Goal: Task Accomplishment & Management: Use online tool/utility

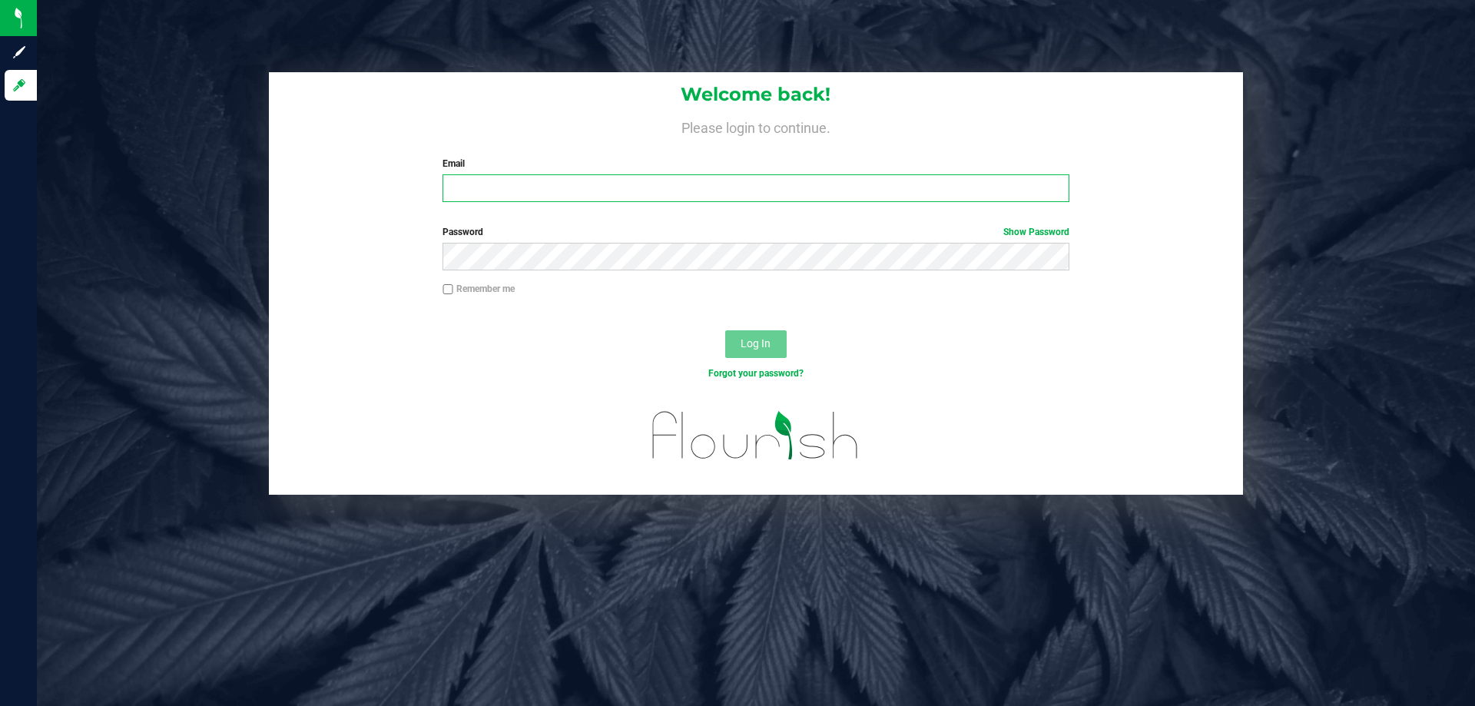
click at [588, 189] on input "Email" at bounding box center [756, 188] width 626 height 28
type input "[EMAIL_ADDRESS][DOMAIN_NAME]"
click at [778, 340] on button "Log In" at bounding box center [755, 344] width 61 height 28
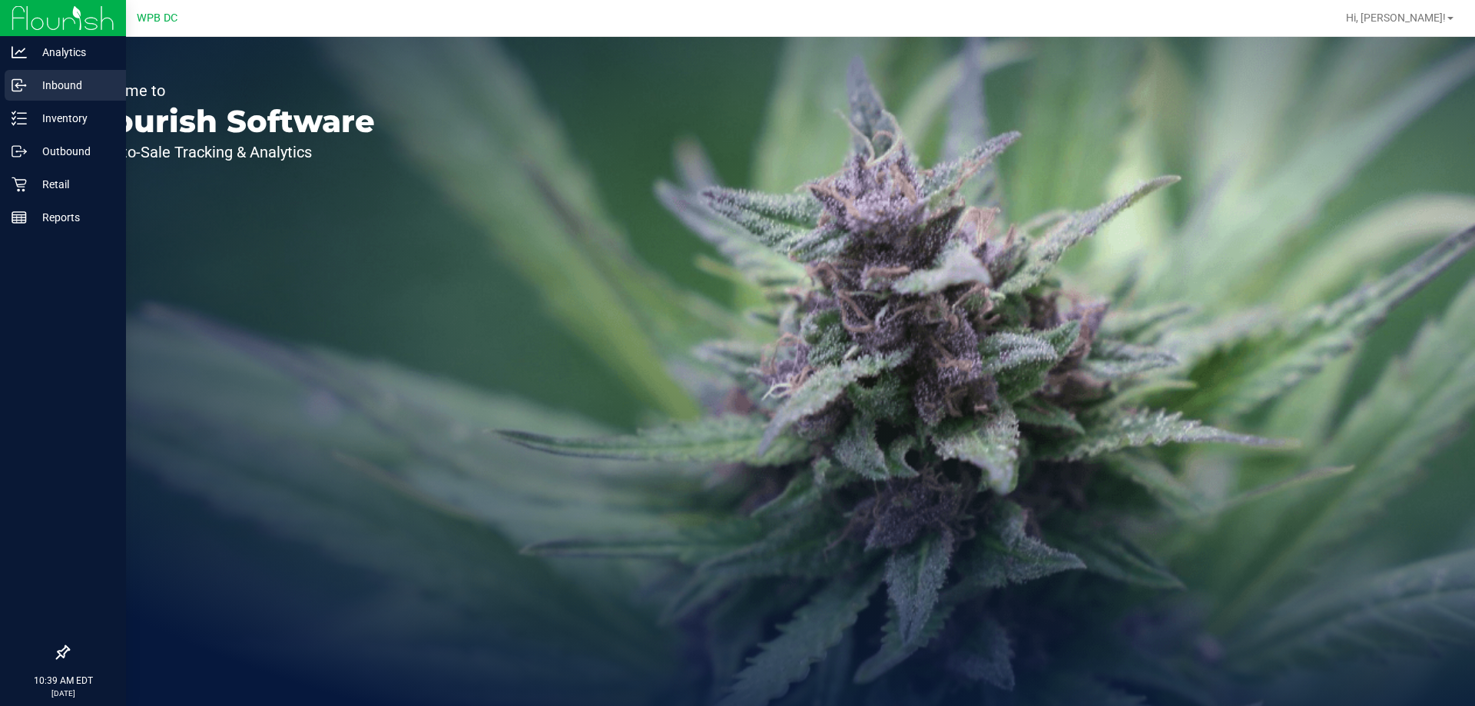
click at [28, 88] on p "Inbound" at bounding box center [73, 85] width 92 height 18
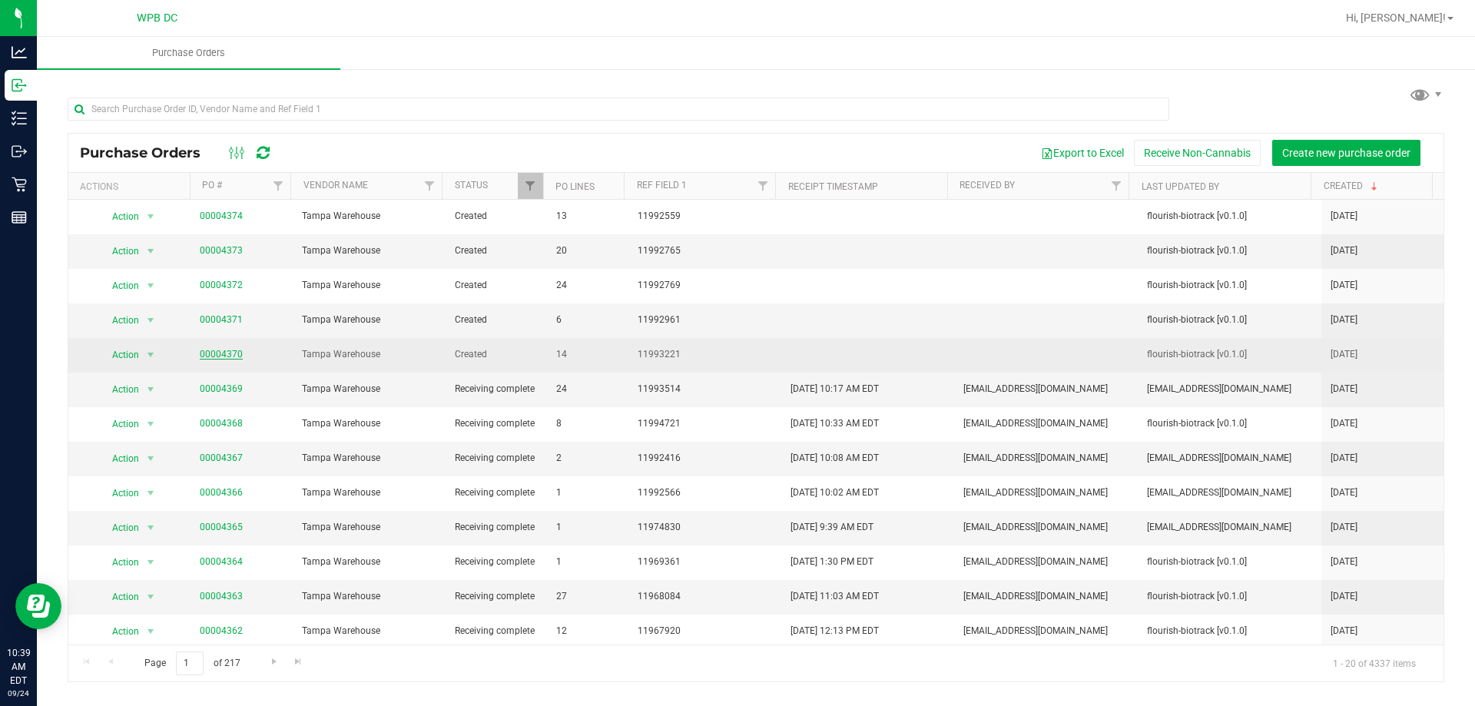
click at [221, 350] on link "00004370" at bounding box center [221, 354] width 43 height 11
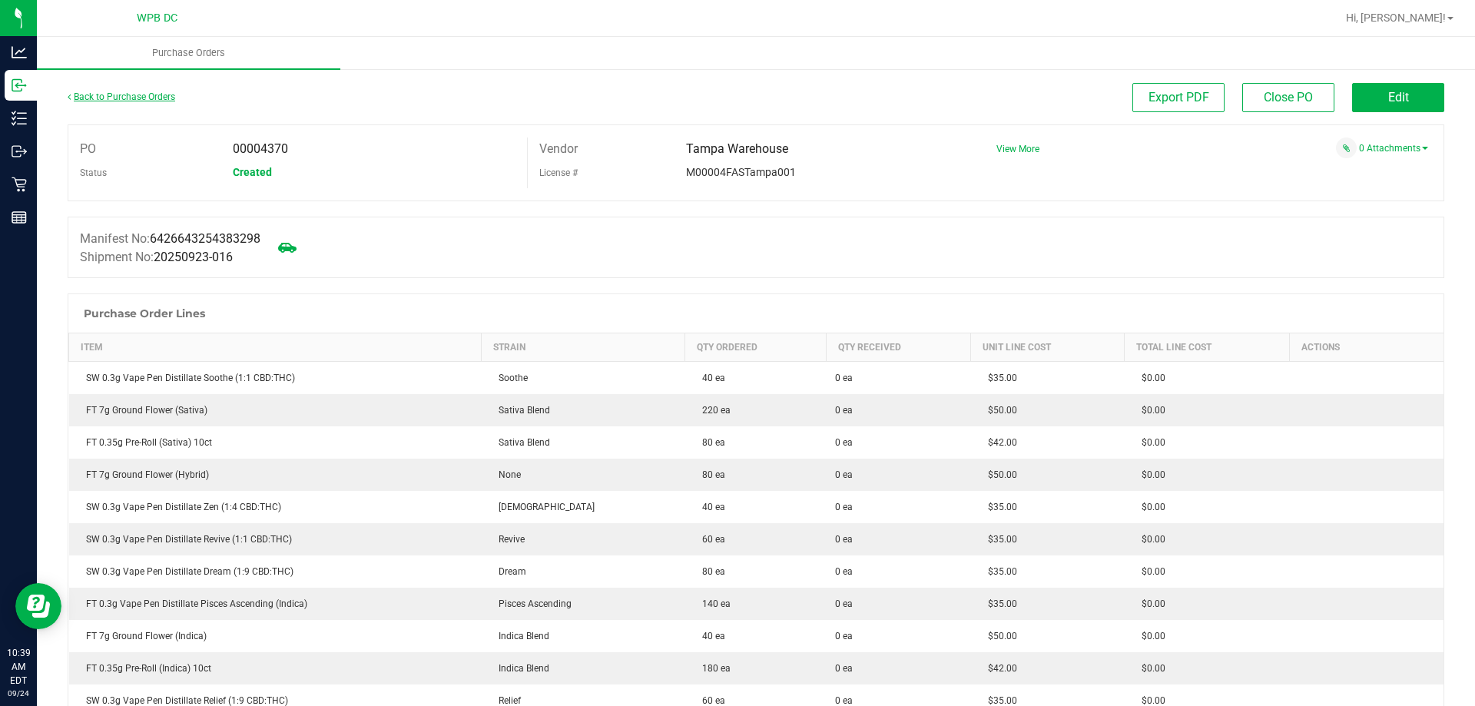
click at [113, 94] on link "Back to Purchase Orders" at bounding box center [122, 96] width 108 height 11
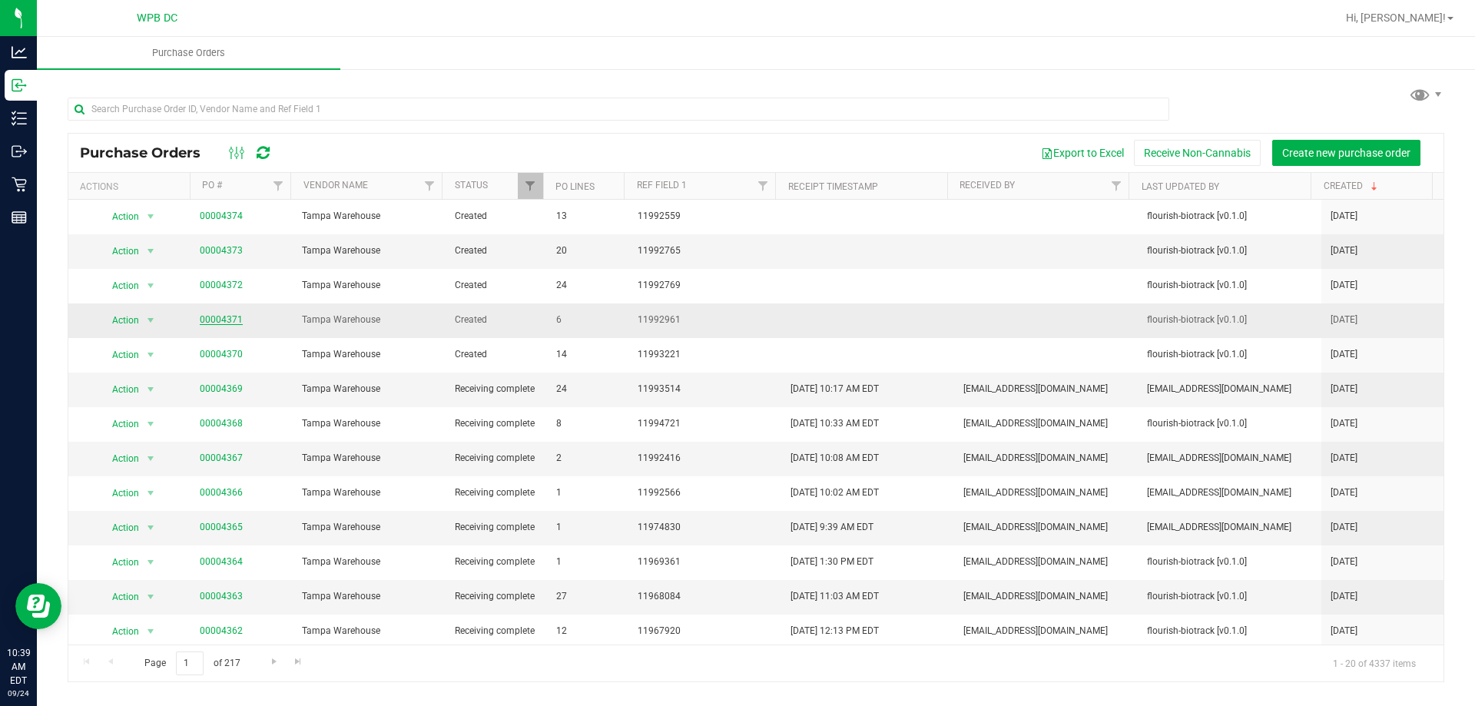
click at [216, 320] on link "00004371" at bounding box center [221, 319] width 43 height 11
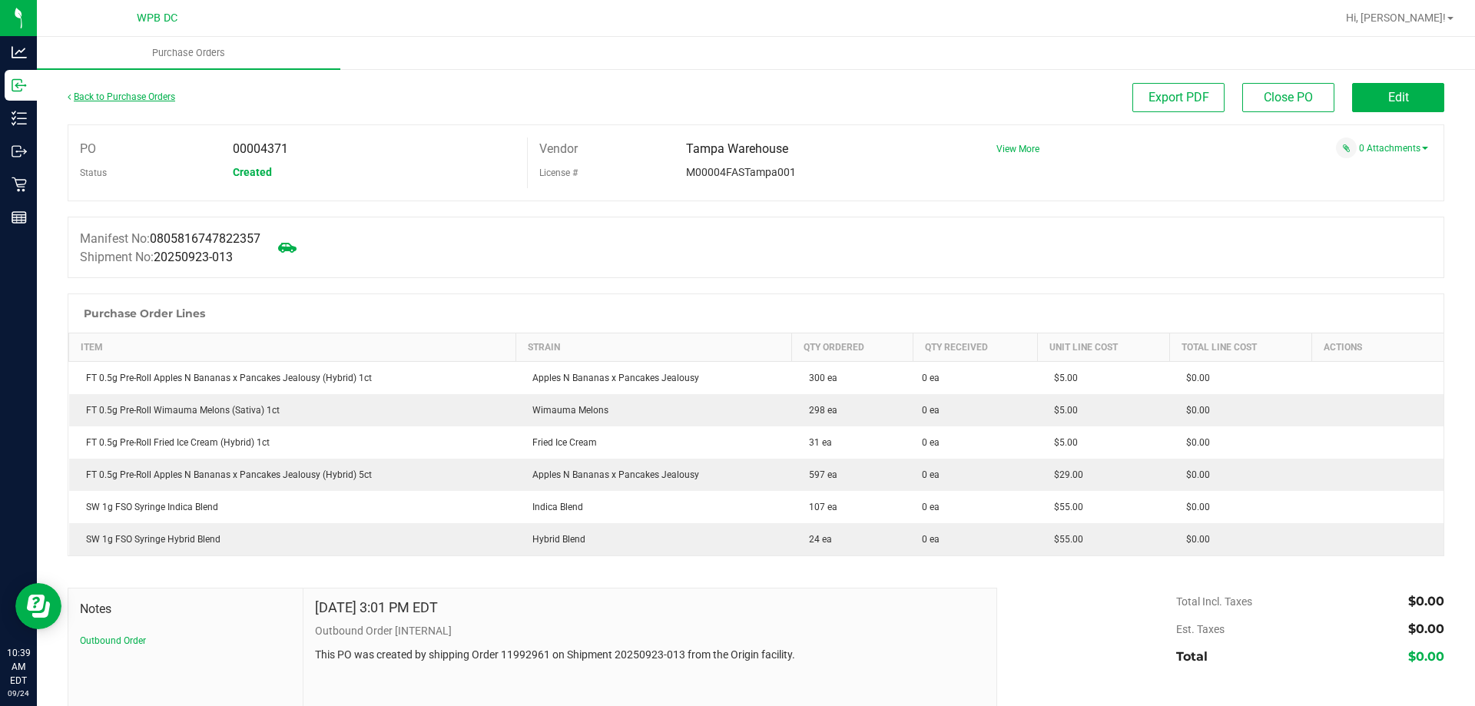
click at [142, 100] on link "Back to Purchase Orders" at bounding box center [122, 96] width 108 height 11
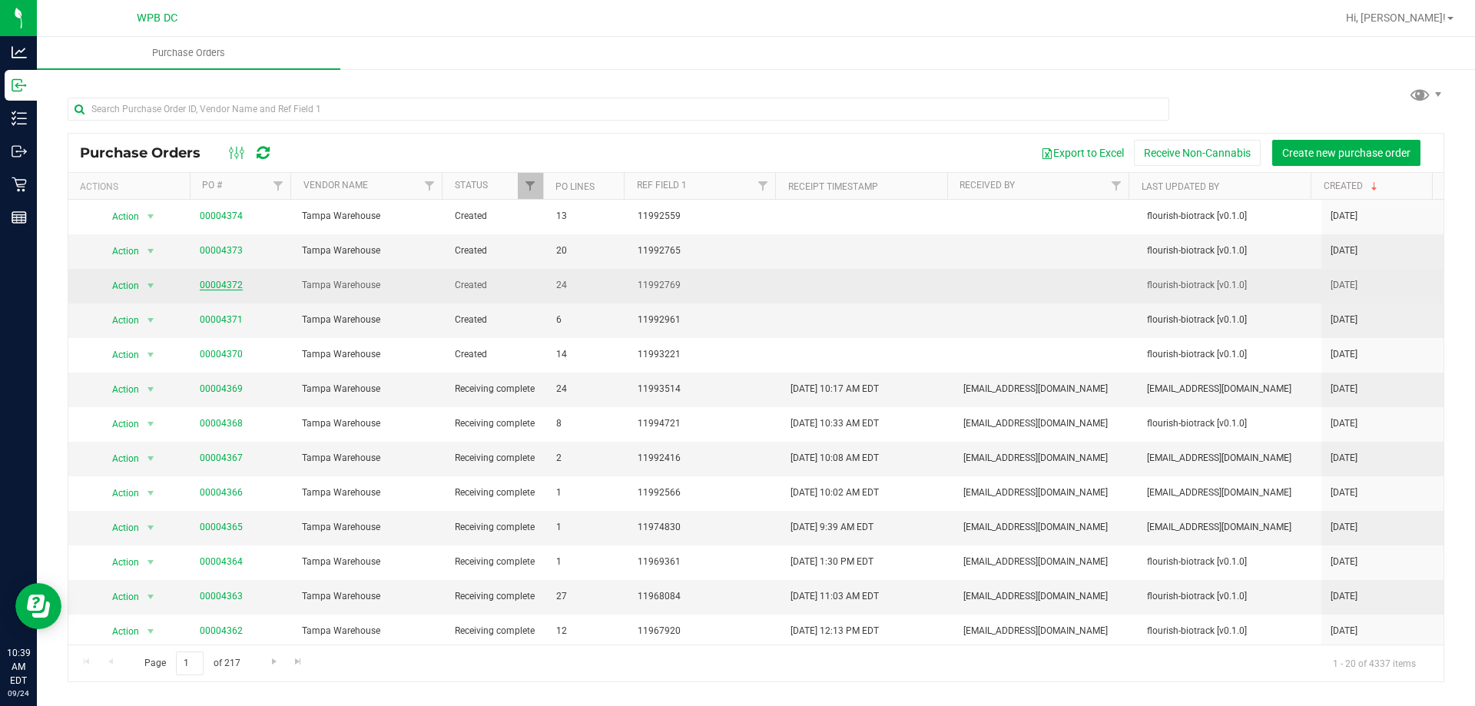
click at [218, 287] on link "00004372" at bounding box center [221, 285] width 43 height 11
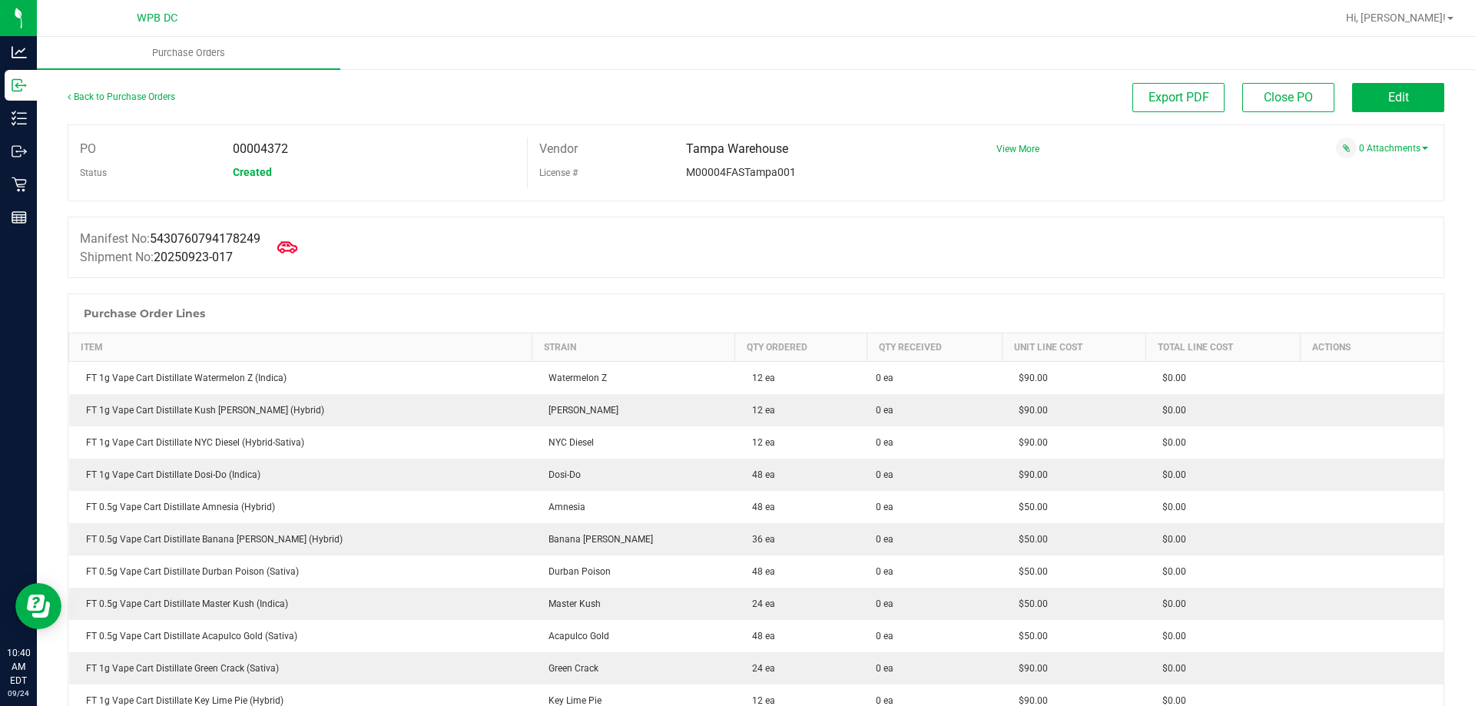
click at [294, 248] on icon at bounding box center [287, 247] width 20 height 20
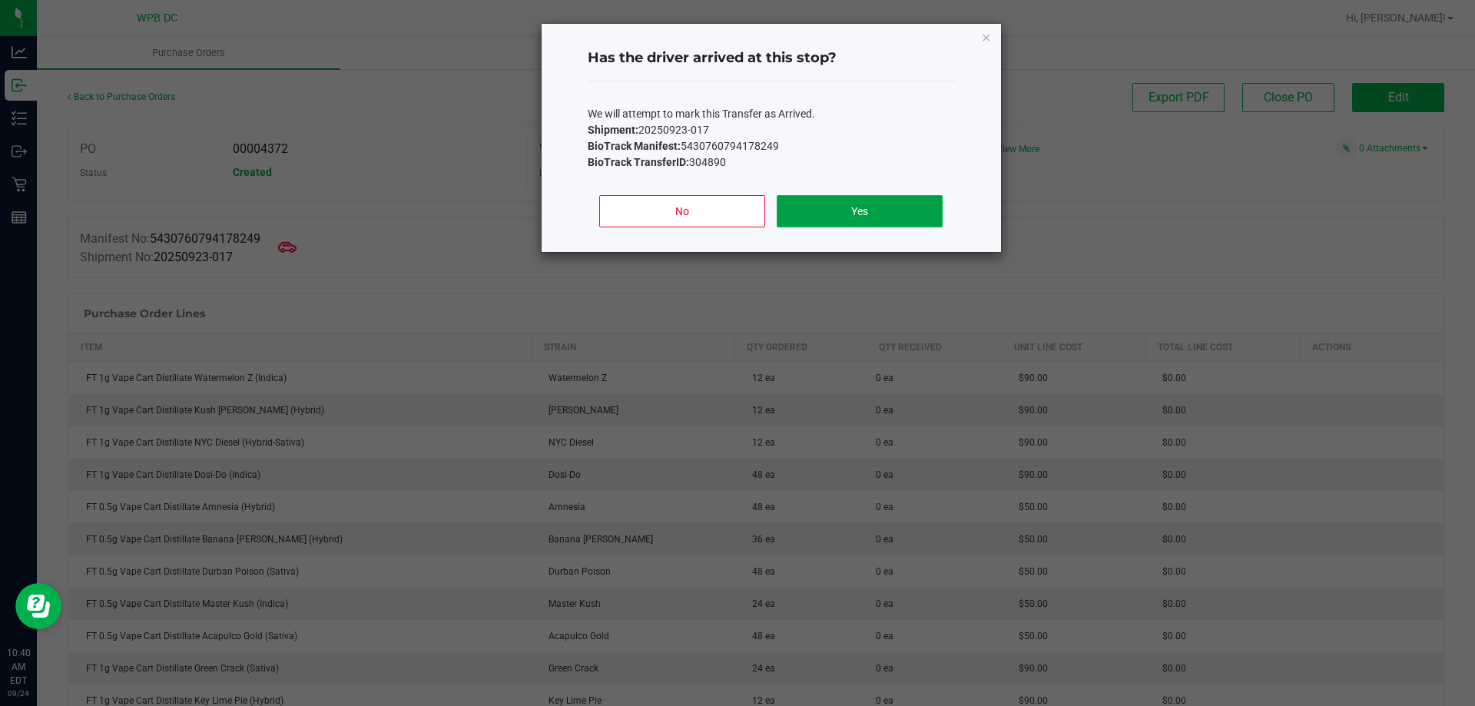
click at [910, 206] on button "Yes" at bounding box center [859, 211] width 165 height 32
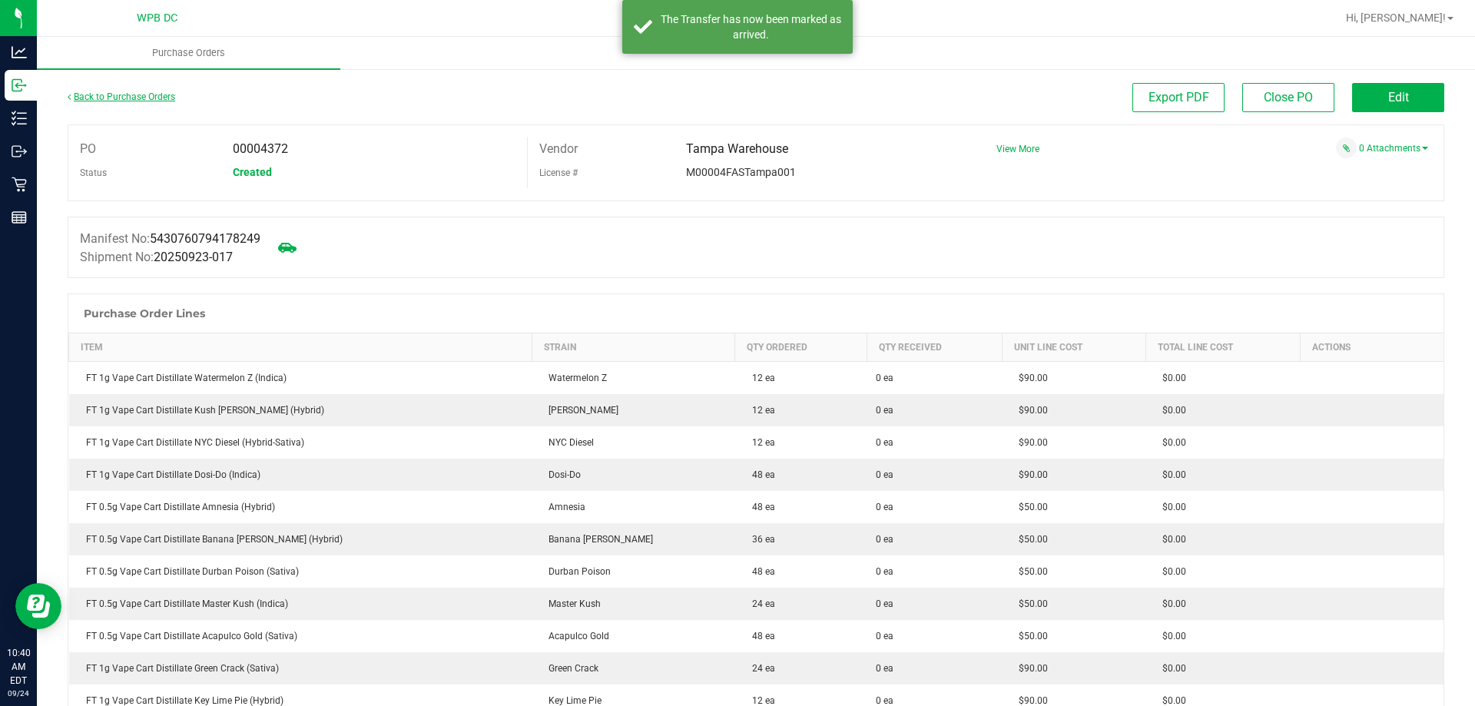
click at [129, 99] on link "Back to Purchase Orders" at bounding box center [122, 96] width 108 height 11
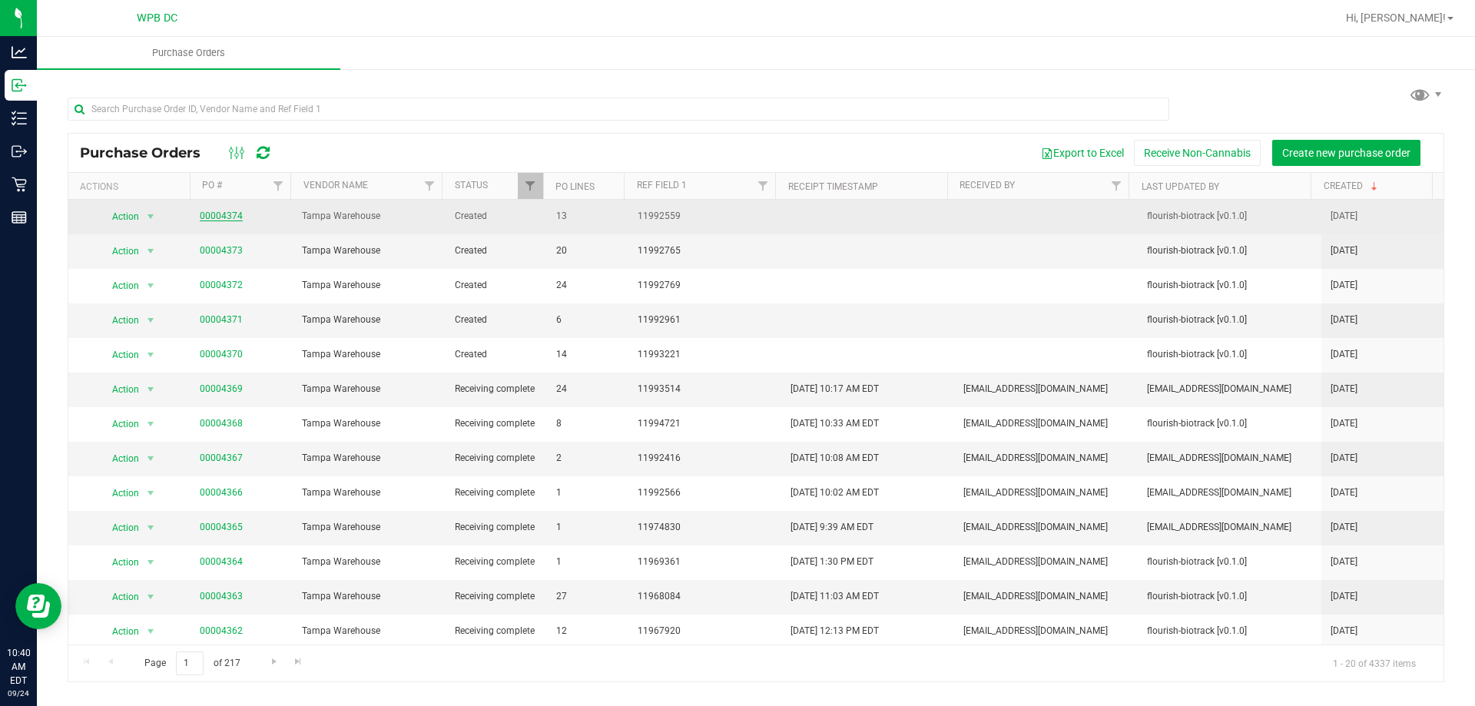
click at [207, 215] on link "00004374" at bounding box center [221, 216] width 43 height 11
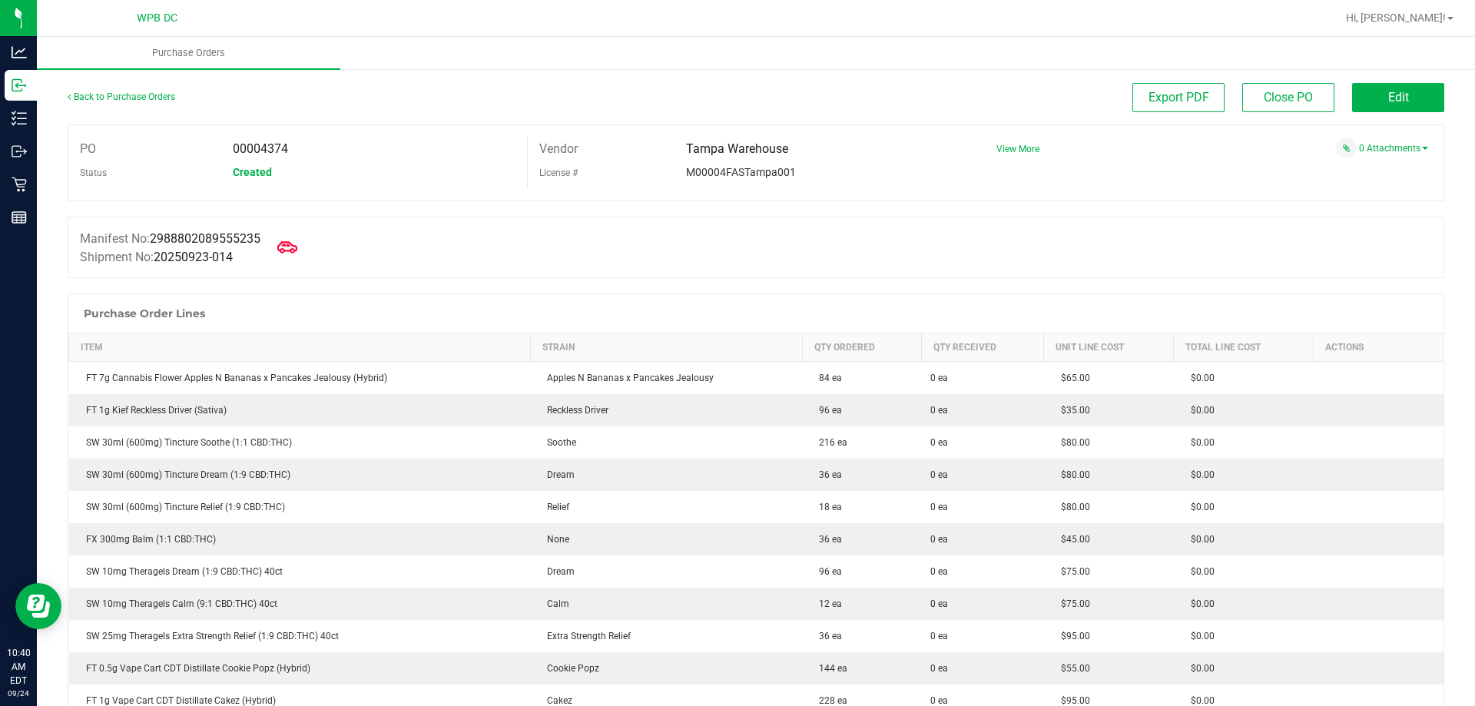
click at [297, 246] on icon at bounding box center [287, 247] width 20 height 12
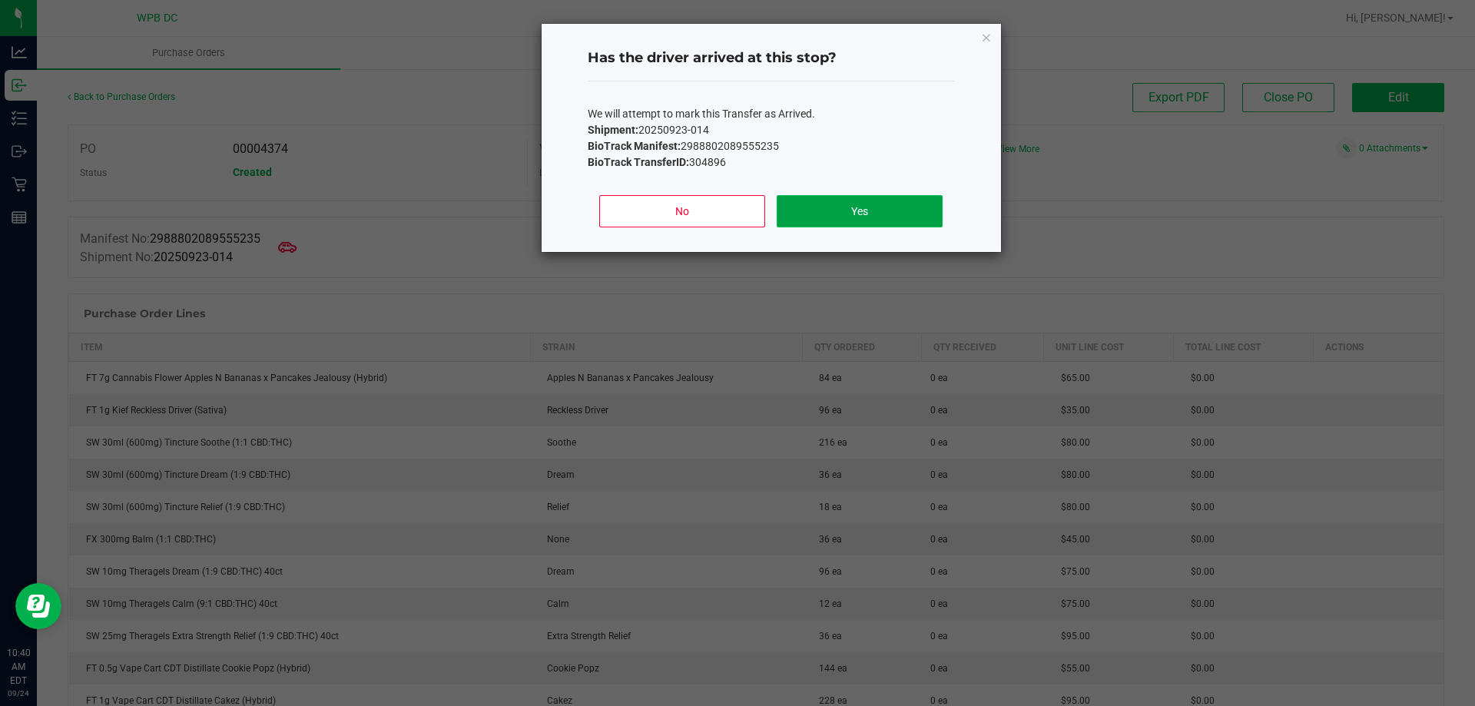
click at [846, 207] on button "Yes" at bounding box center [859, 211] width 165 height 32
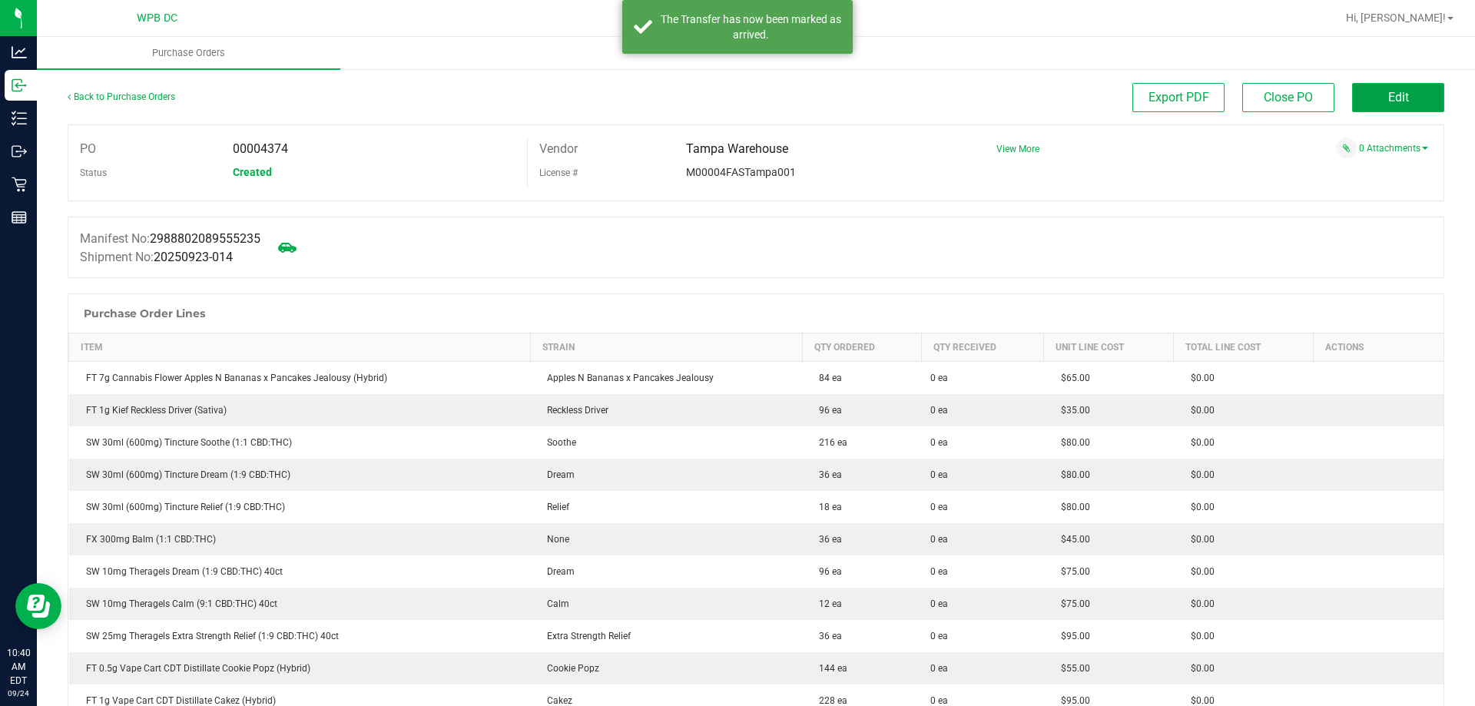
click at [1394, 108] on button "Edit" at bounding box center [1398, 97] width 92 height 29
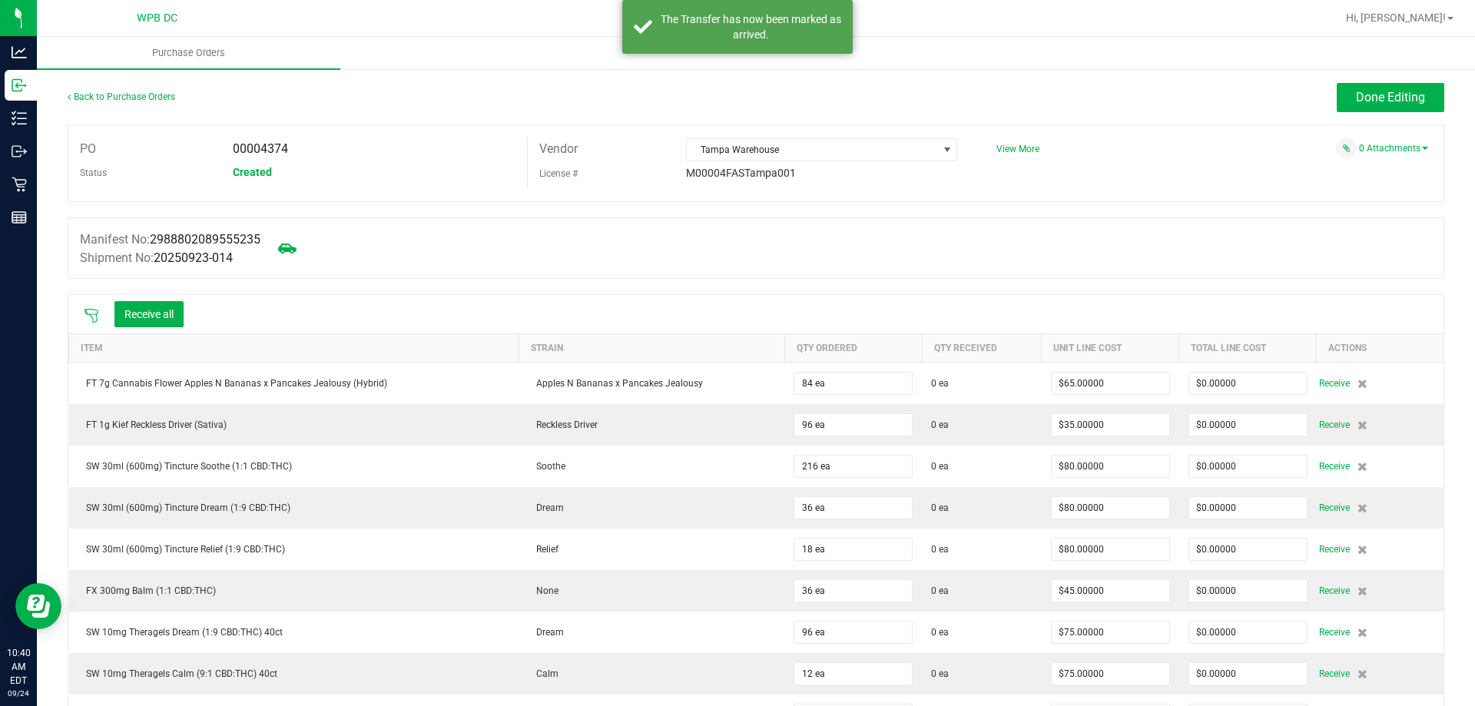
click at [88, 314] on icon at bounding box center [92, 316] width 14 height 14
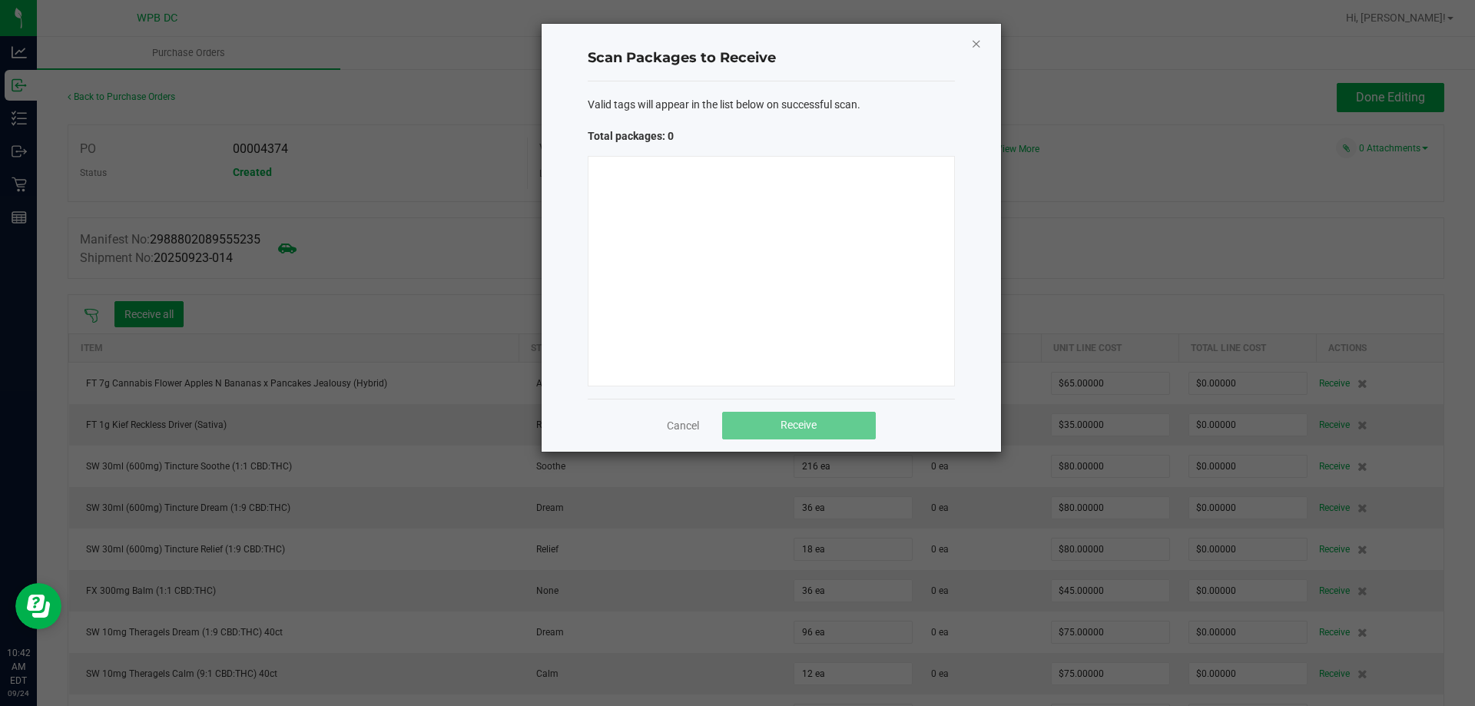
click at [981, 41] on icon "Close" at bounding box center [976, 43] width 11 height 18
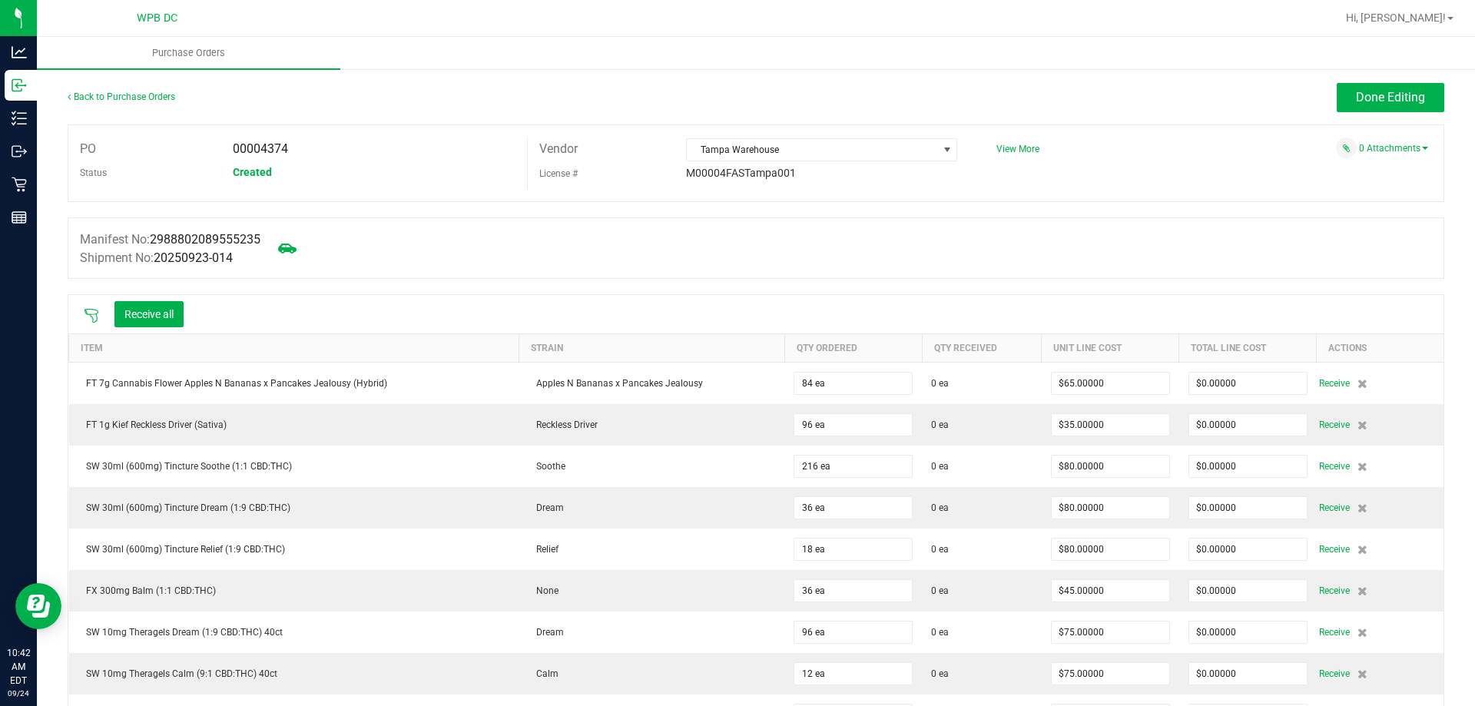
click at [91, 315] on icon at bounding box center [92, 316] width 14 height 14
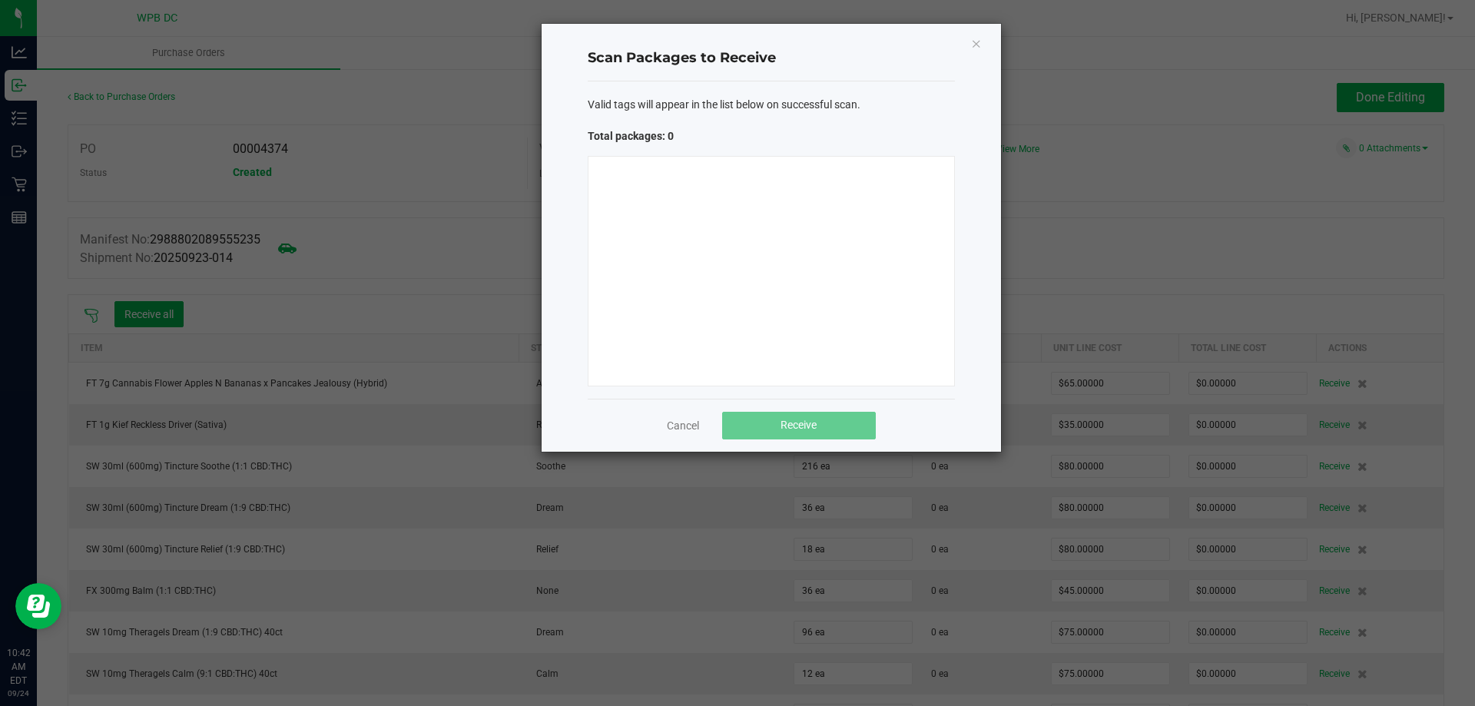
click at [714, 227] on div at bounding box center [771, 271] width 367 height 231
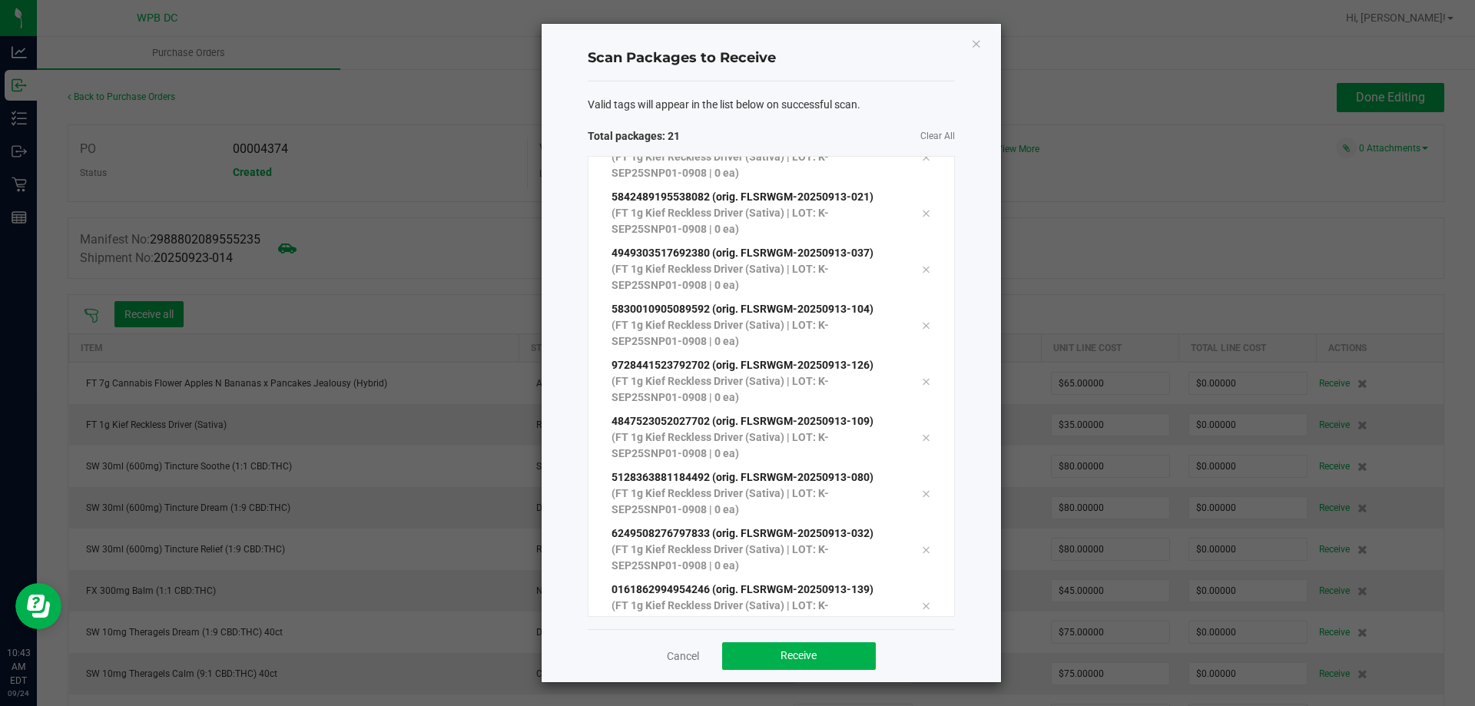
scroll to position [701, 0]
click at [801, 662] on span "Receive" at bounding box center [799, 655] width 36 height 12
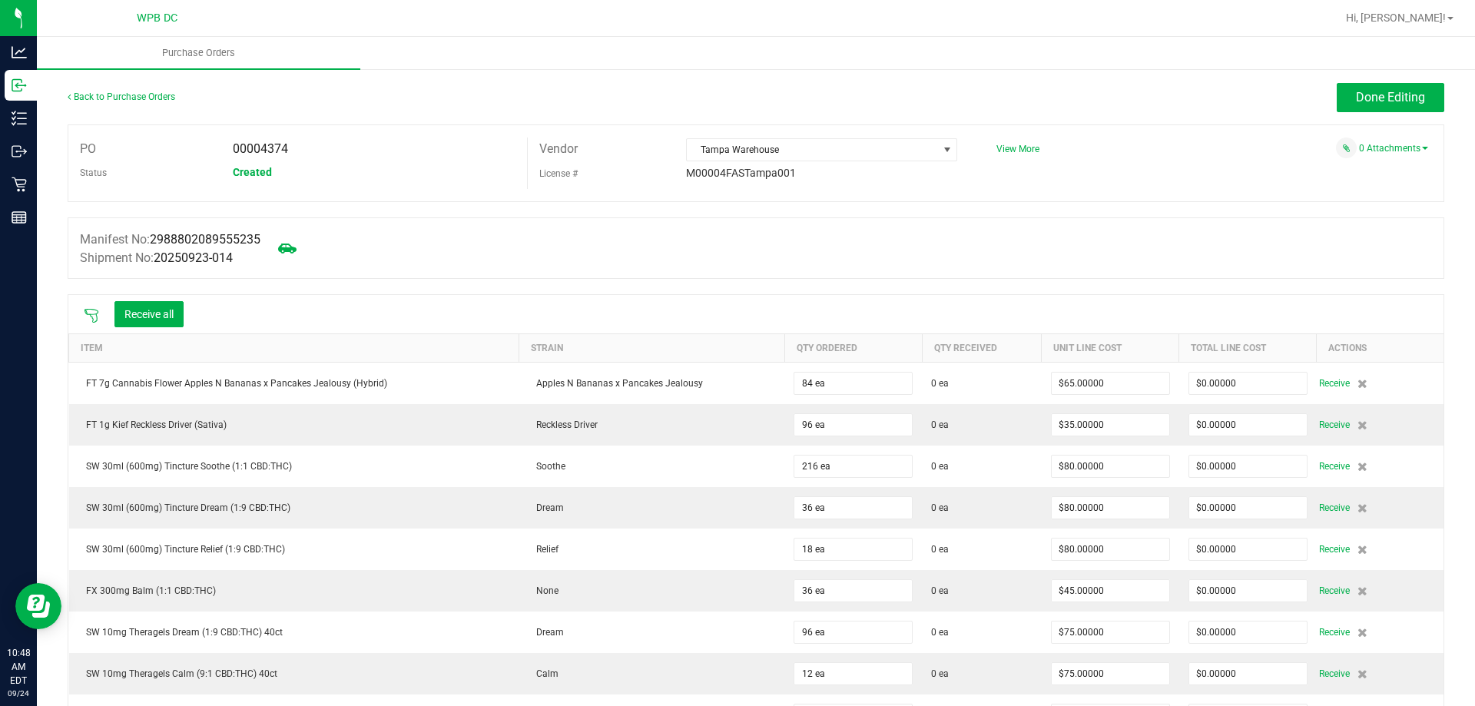
click at [88, 315] on icon at bounding box center [91, 315] width 15 height 15
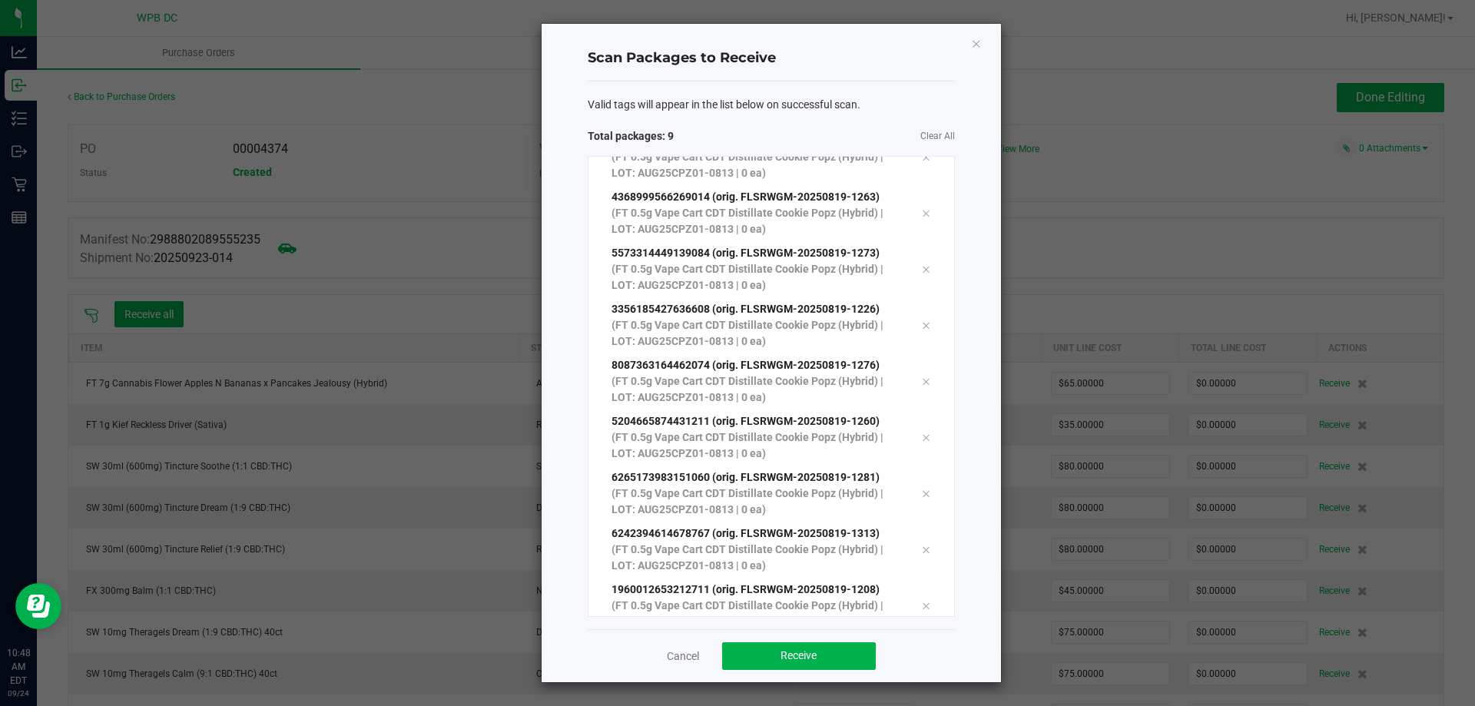
scroll to position [84, 0]
click at [842, 665] on button "Receive" at bounding box center [799, 656] width 154 height 28
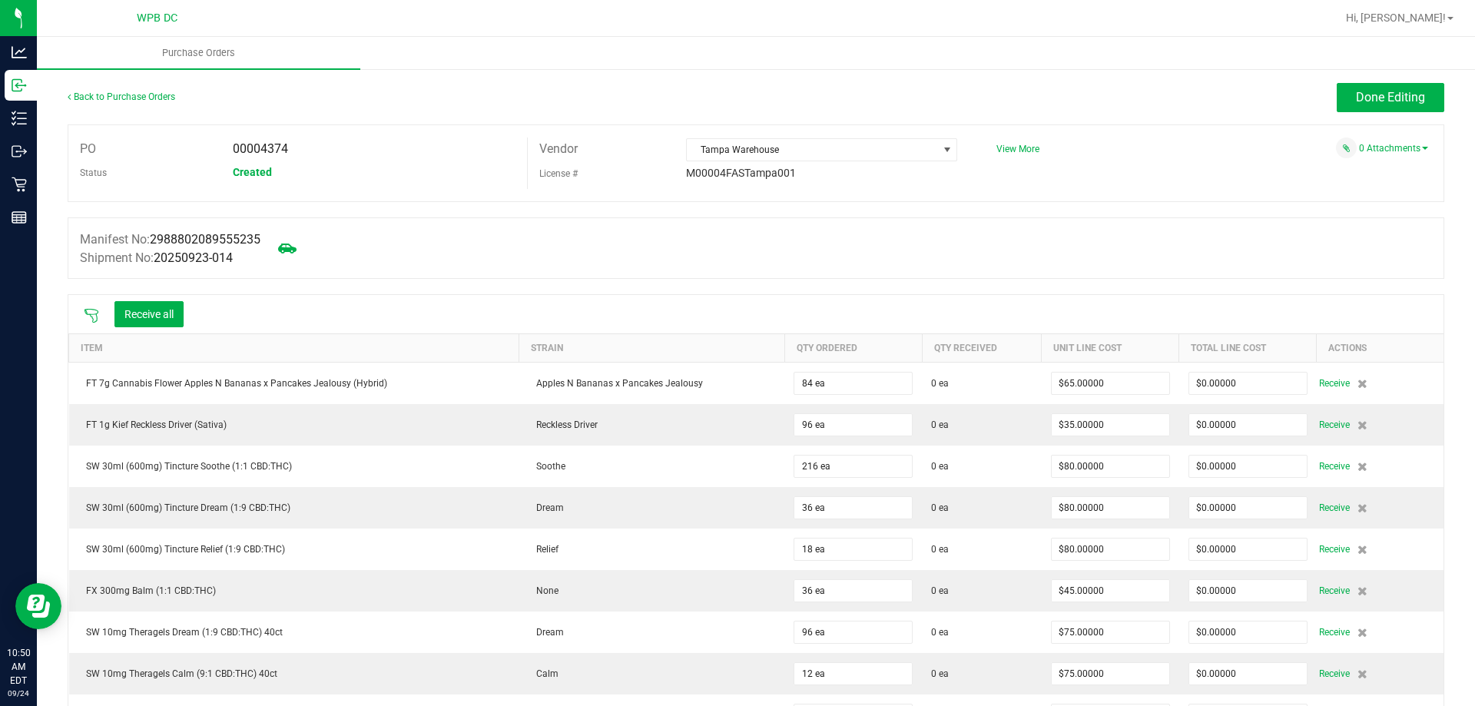
click at [88, 312] on icon at bounding box center [91, 315] width 15 height 15
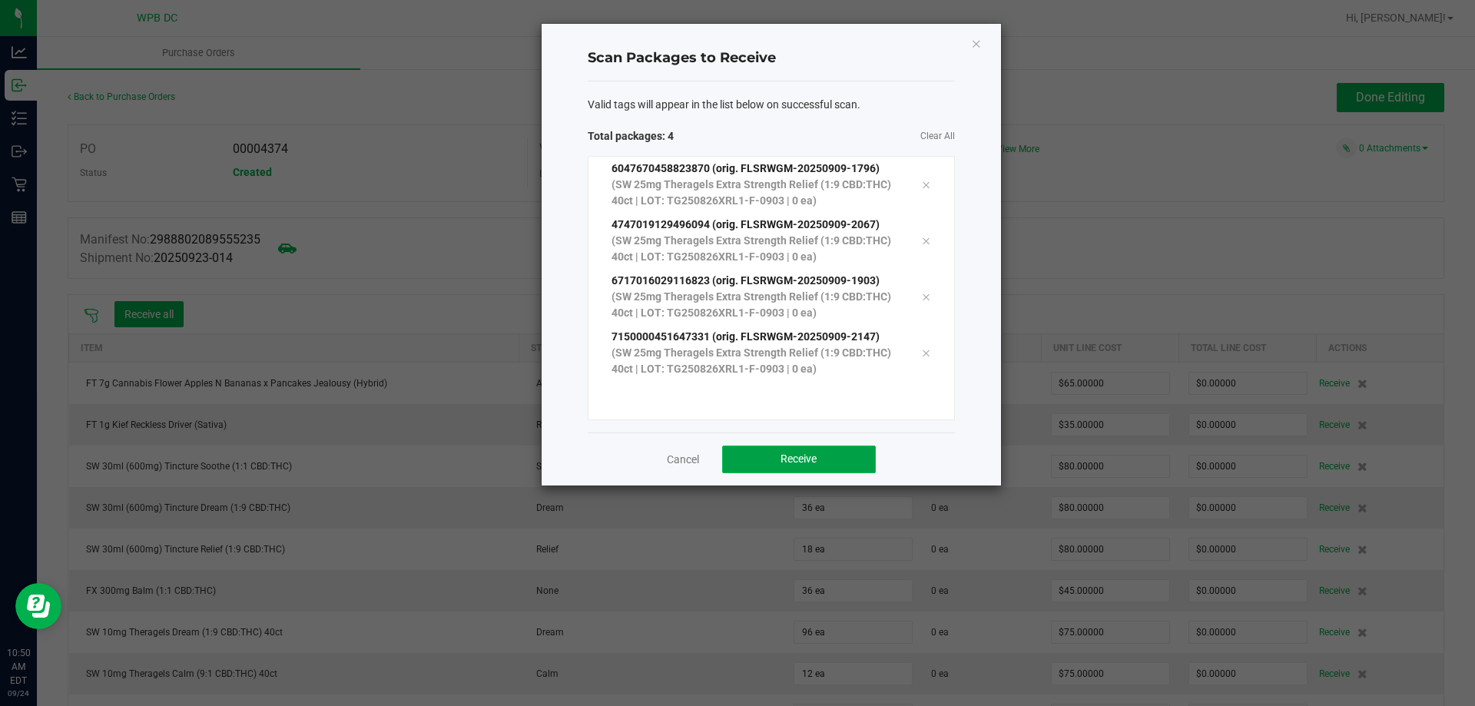
click at [825, 466] on button "Receive" at bounding box center [799, 460] width 154 height 28
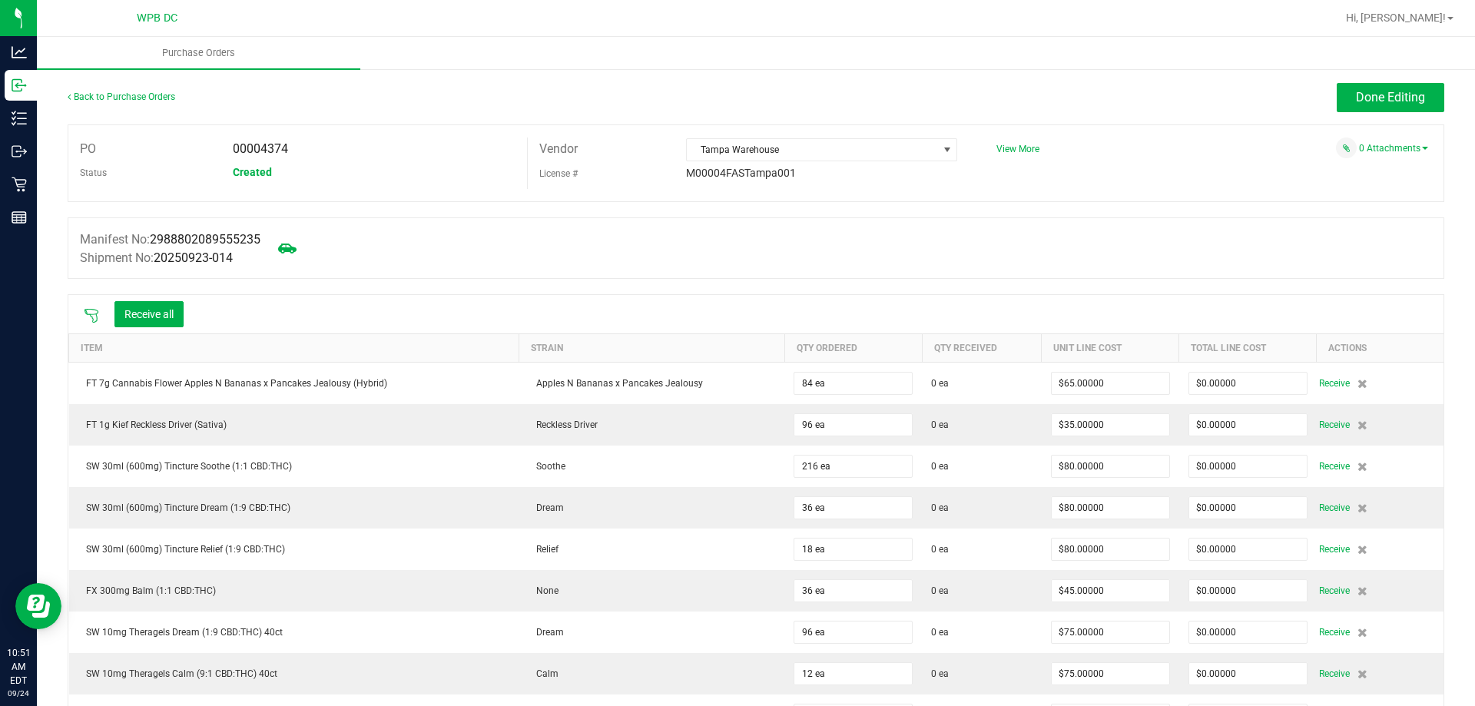
click at [87, 317] on icon at bounding box center [91, 315] width 15 height 15
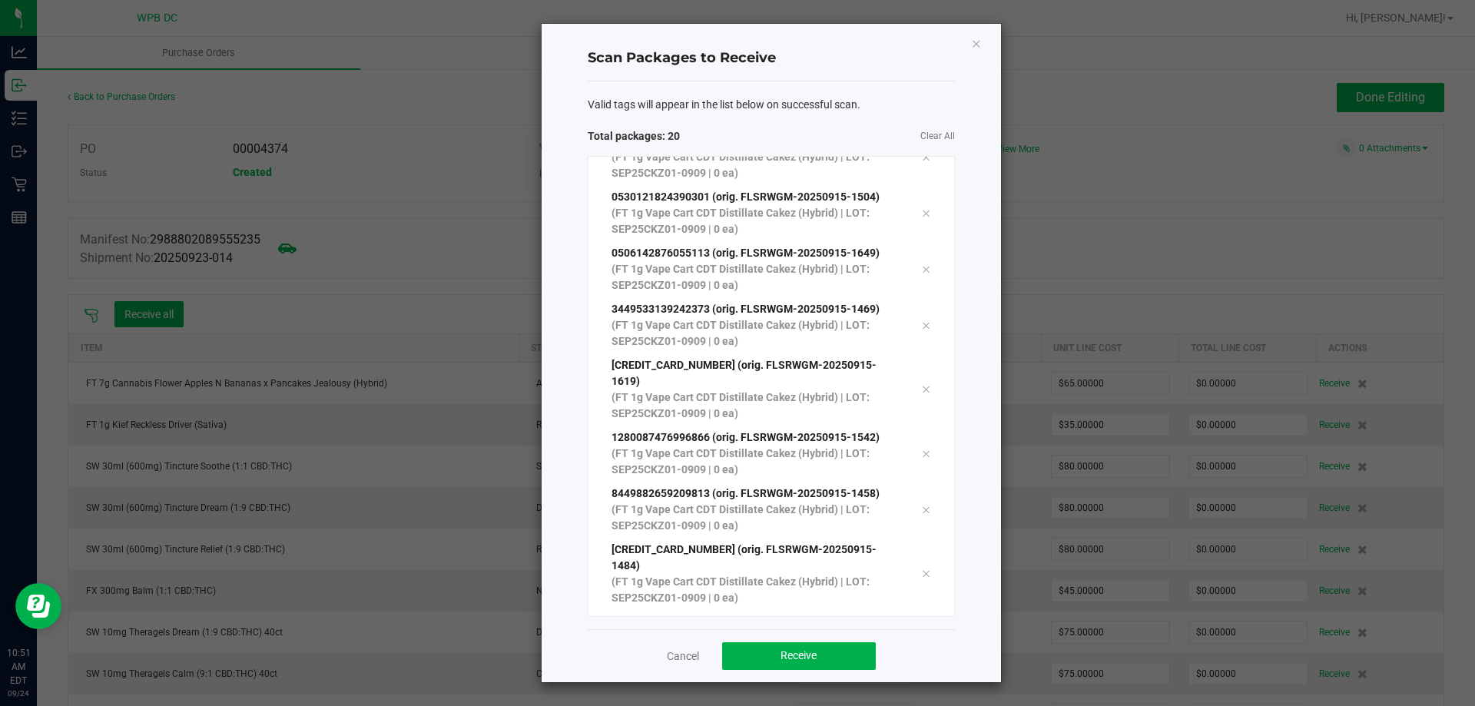
scroll to position [645, 0]
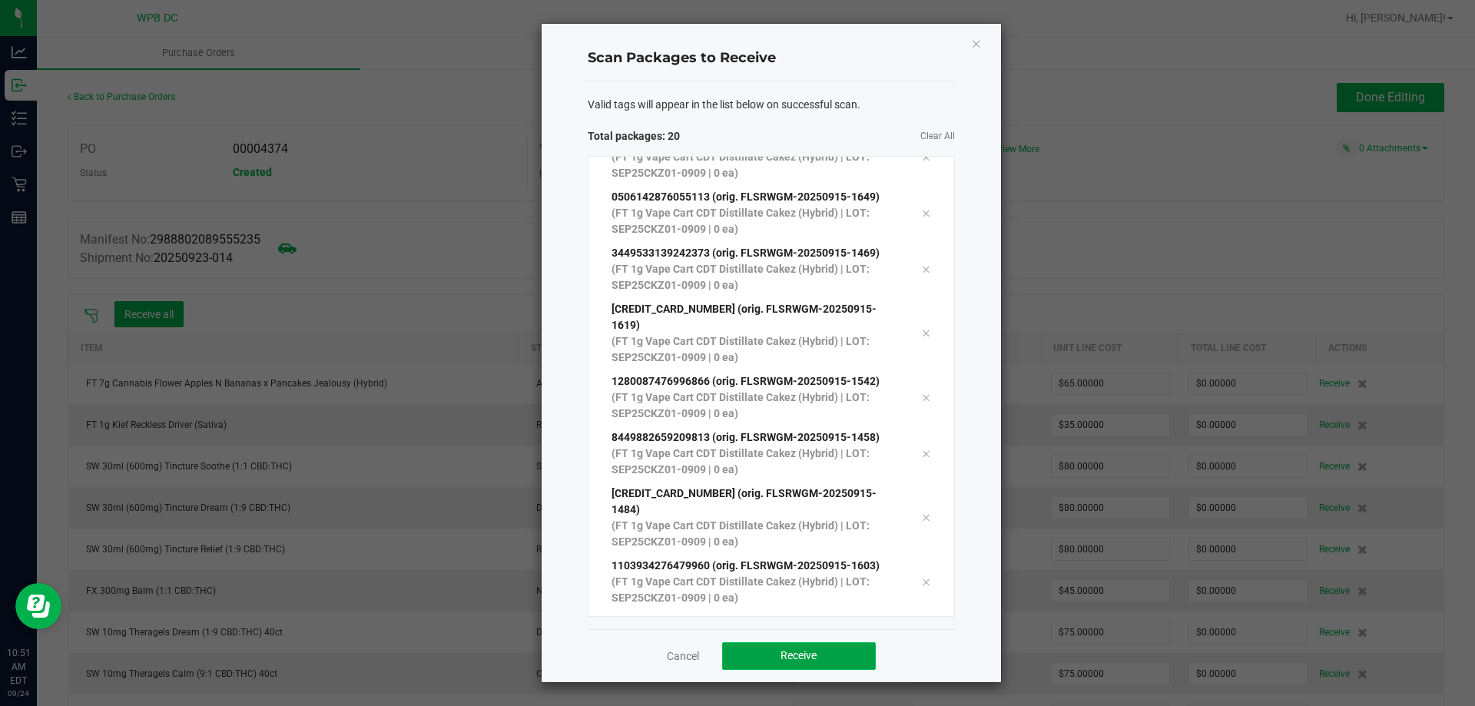
click at [814, 660] on span "Receive" at bounding box center [799, 655] width 36 height 12
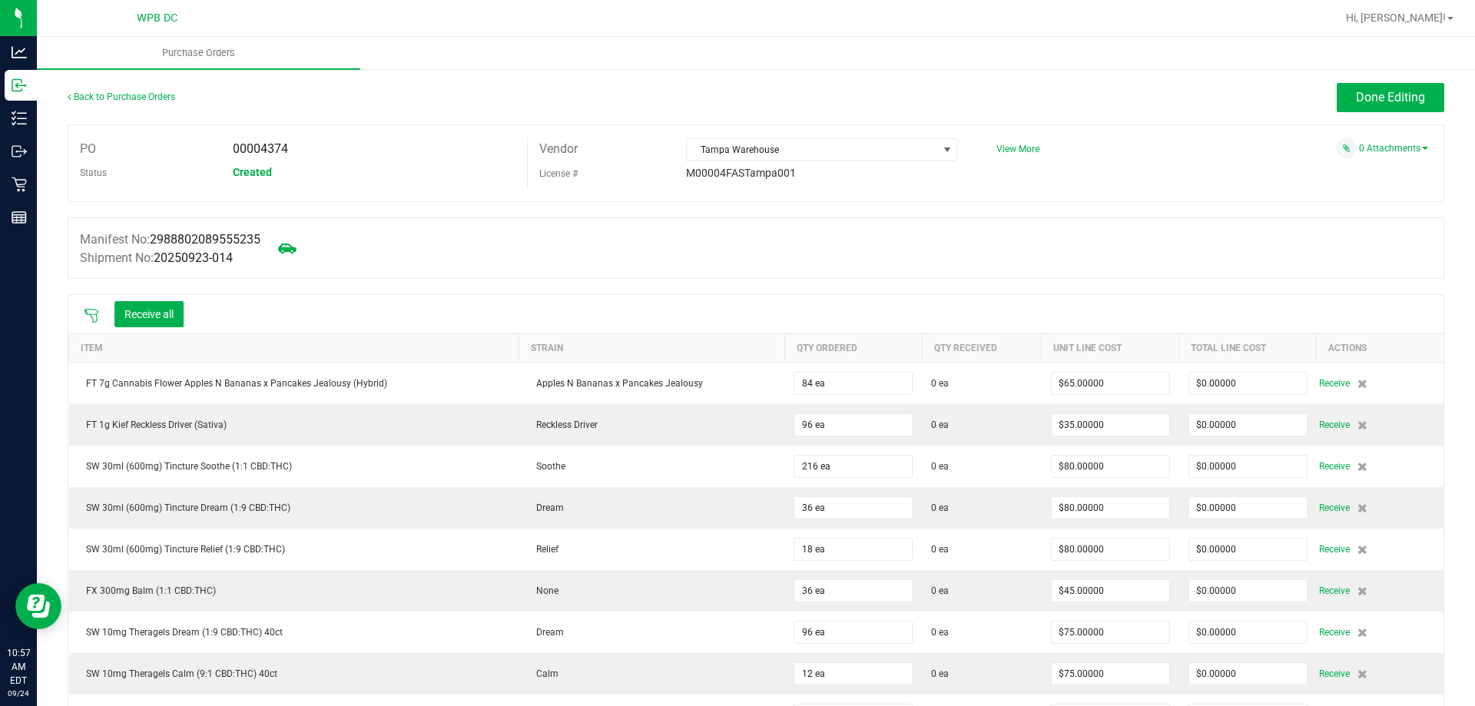
click at [86, 316] on icon at bounding box center [91, 315] width 15 height 15
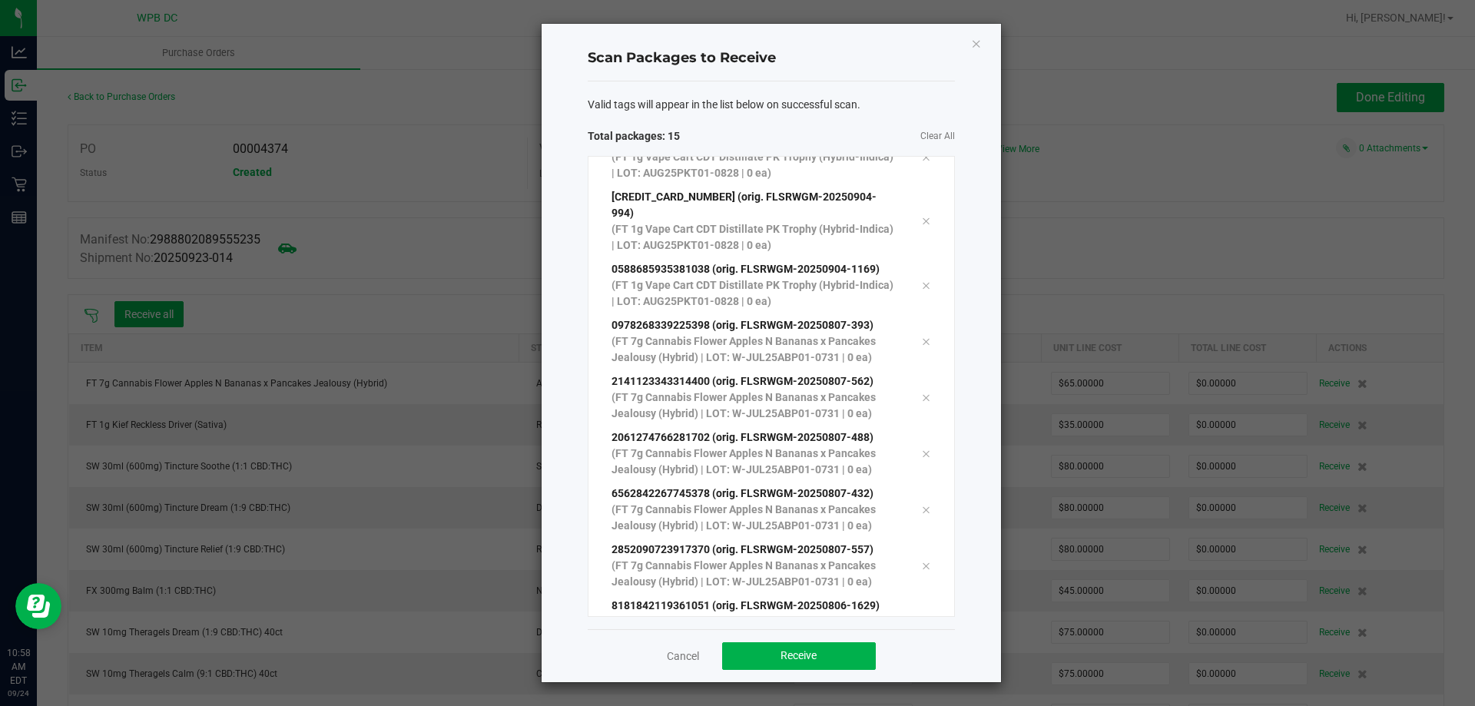
scroll to position [420, 0]
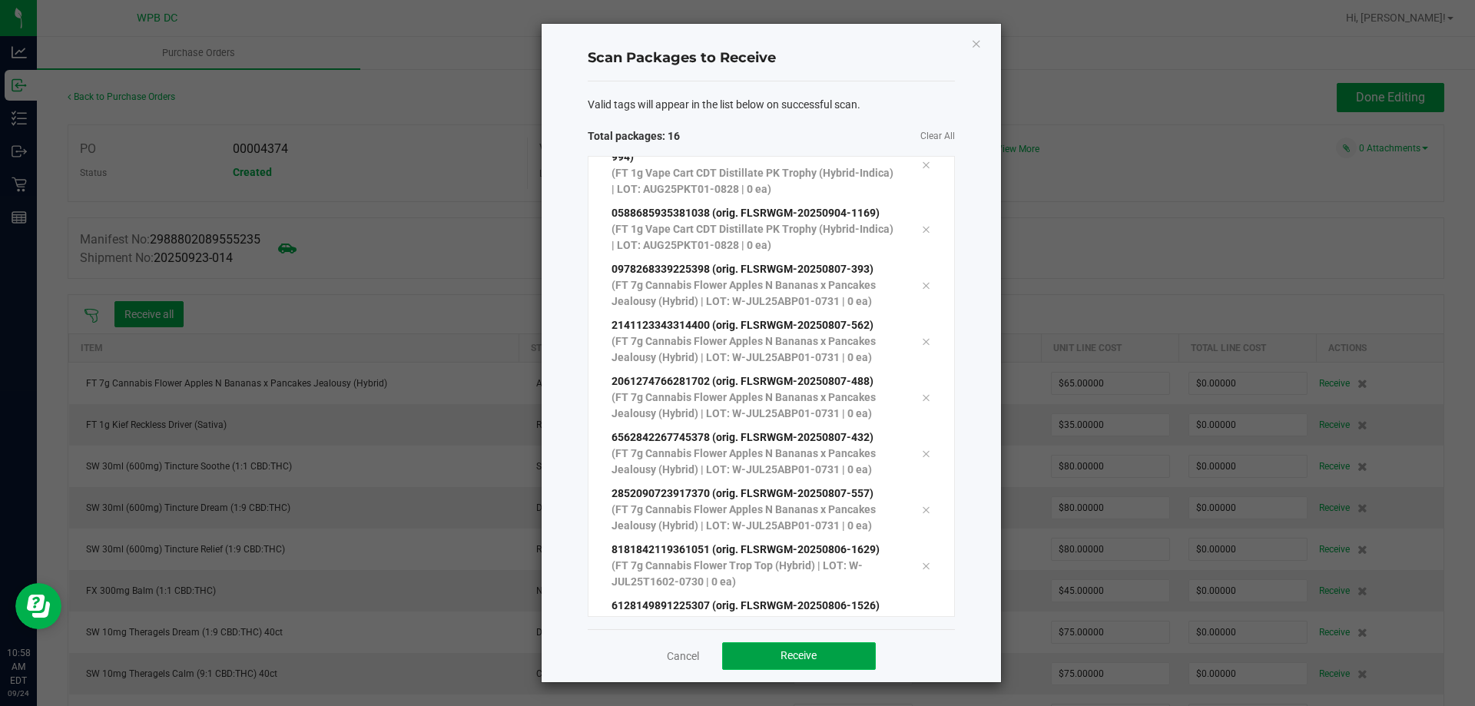
click at [841, 654] on button "Receive" at bounding box center [799, 656] width 154 height 28
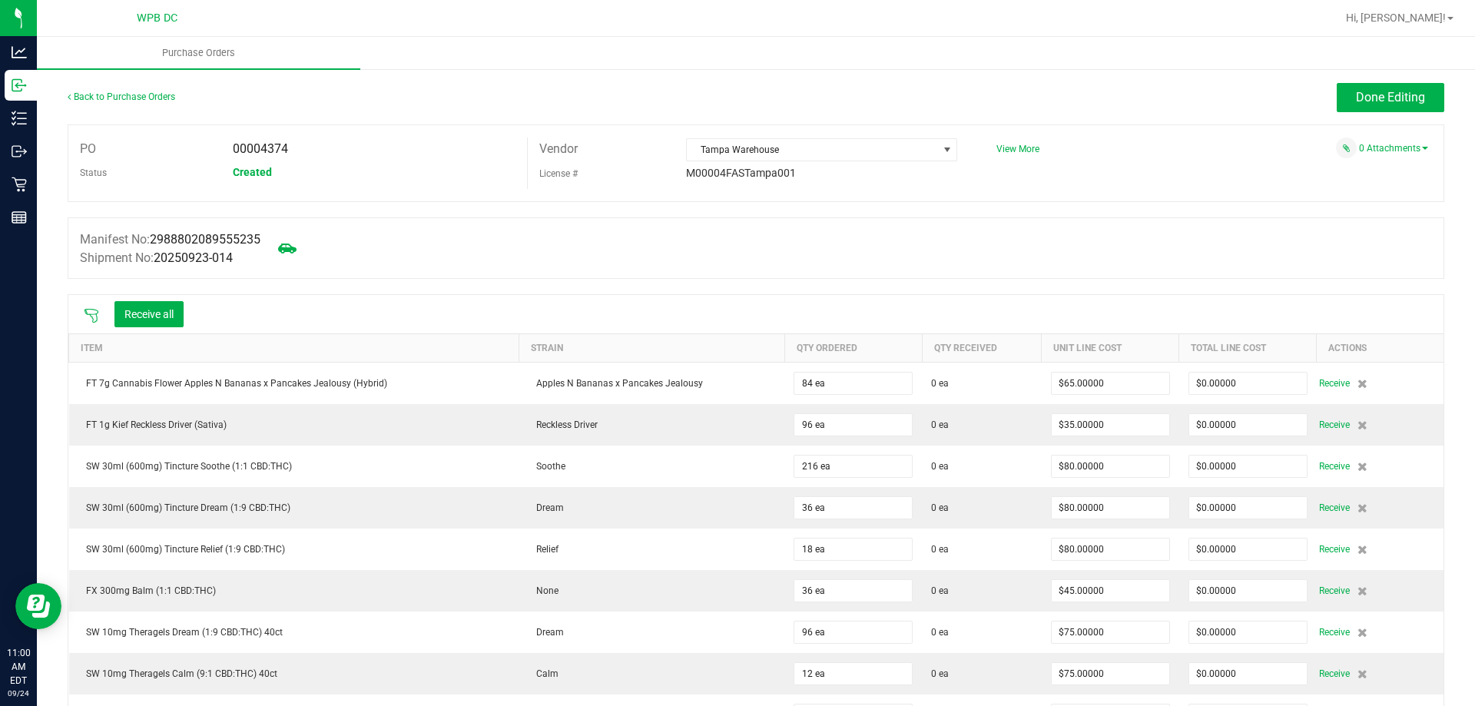
click at [86, 316] on icon at bounding box center [91, 315] width 15 height 15
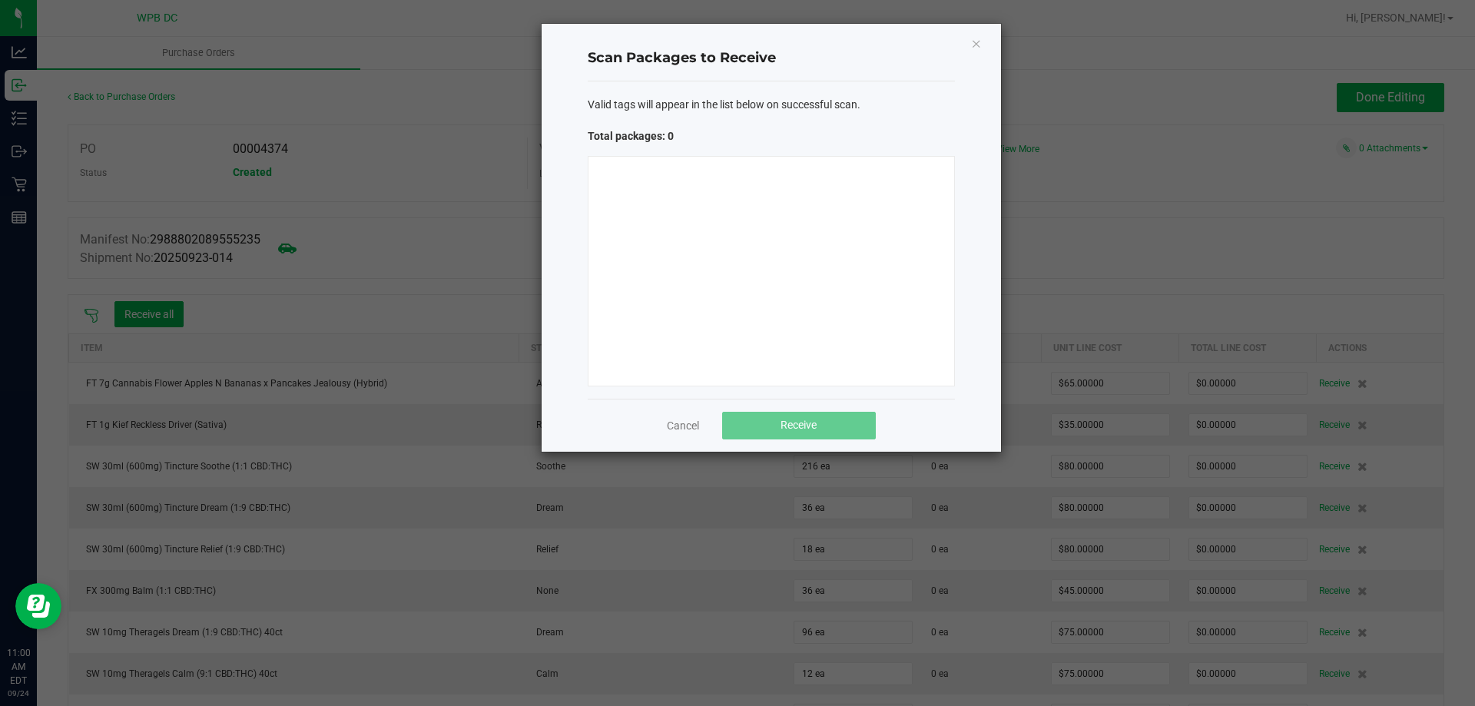
click at [758, 207] on div at bounding box center [771, 271] width 367 height 231
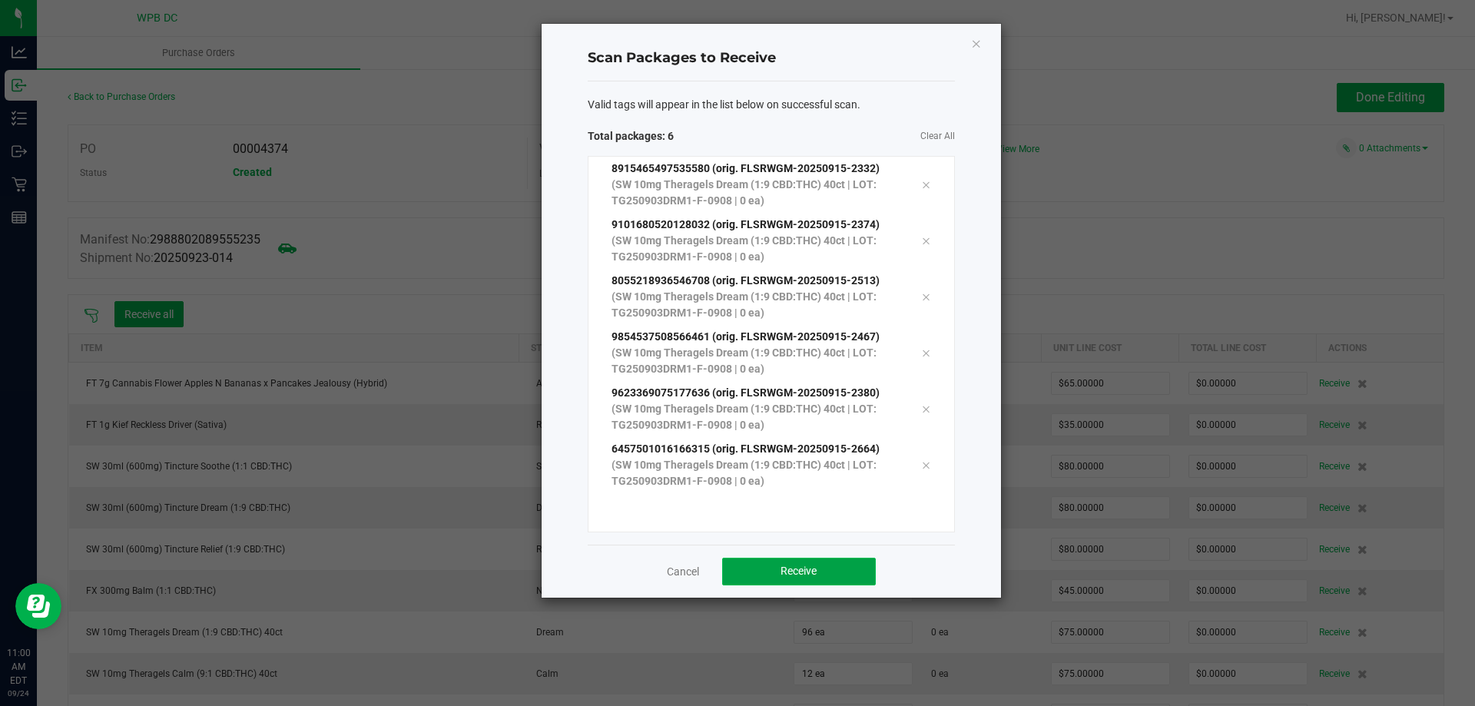
click at [841, 569] on button "Receive" at bounding box center [799, 572] width 154 height 28
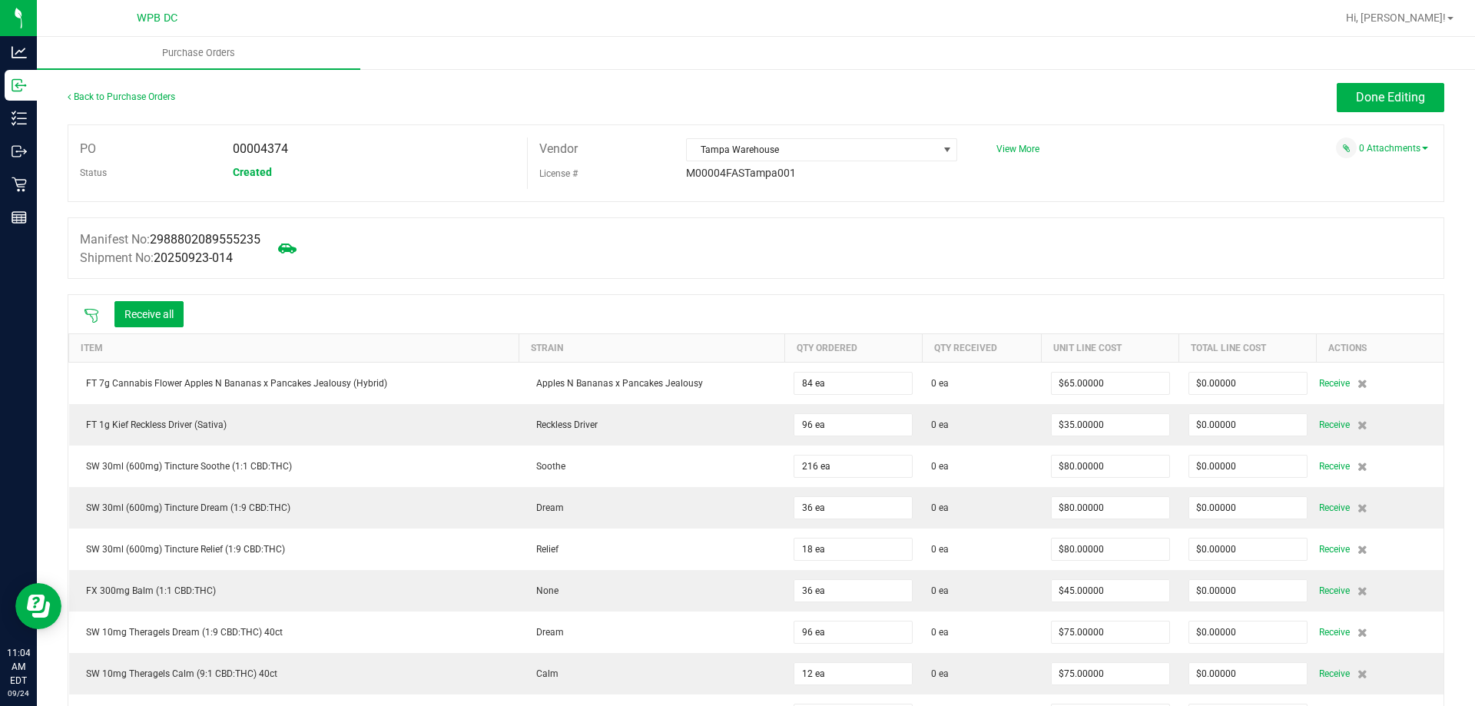
click at [84, 316] on icon at bounding box center [91, 315] width 15 height 15
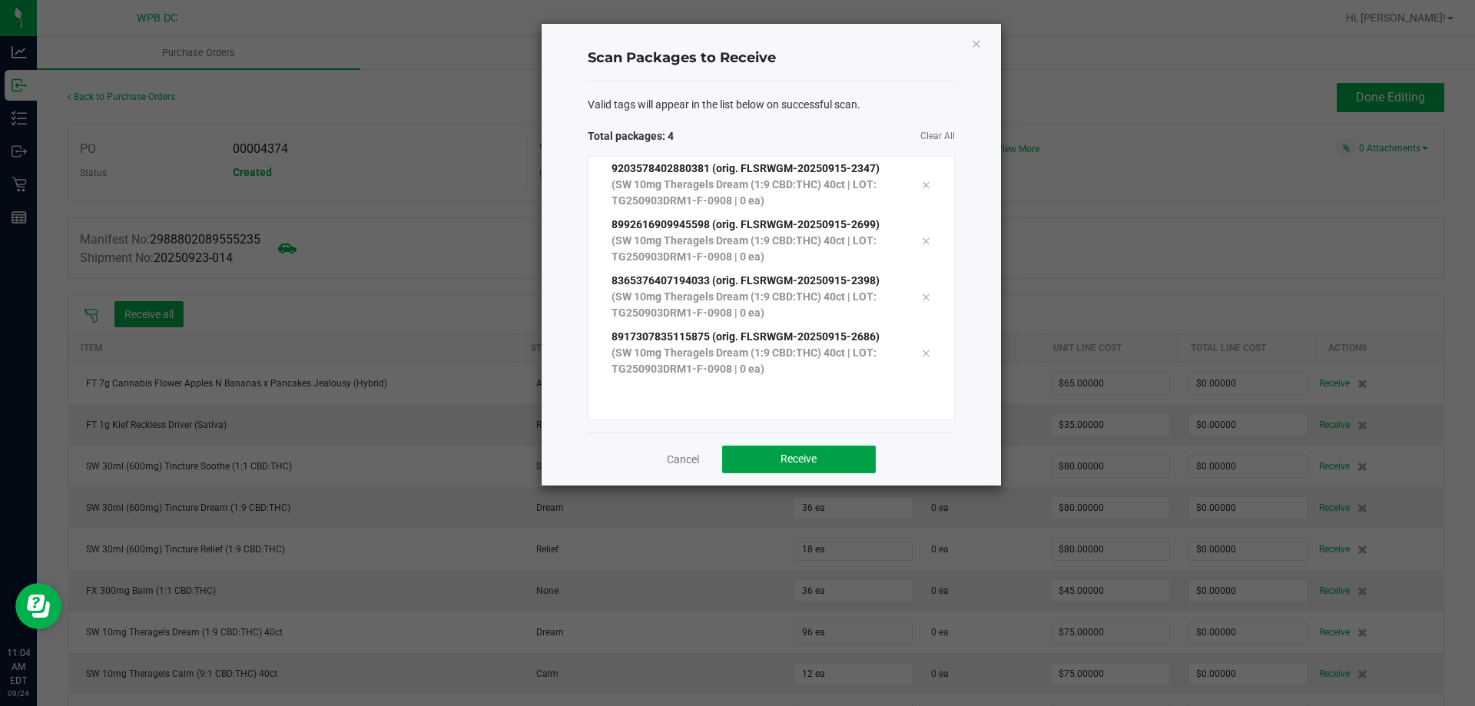
drag, startPoint x: 763, startPoint y: 453, endPoint x: 753, endPoint y: 432, distance: 23.7
click at [764, 453] on button "Receive" at bounding box center [799, 460] width 154 height 28
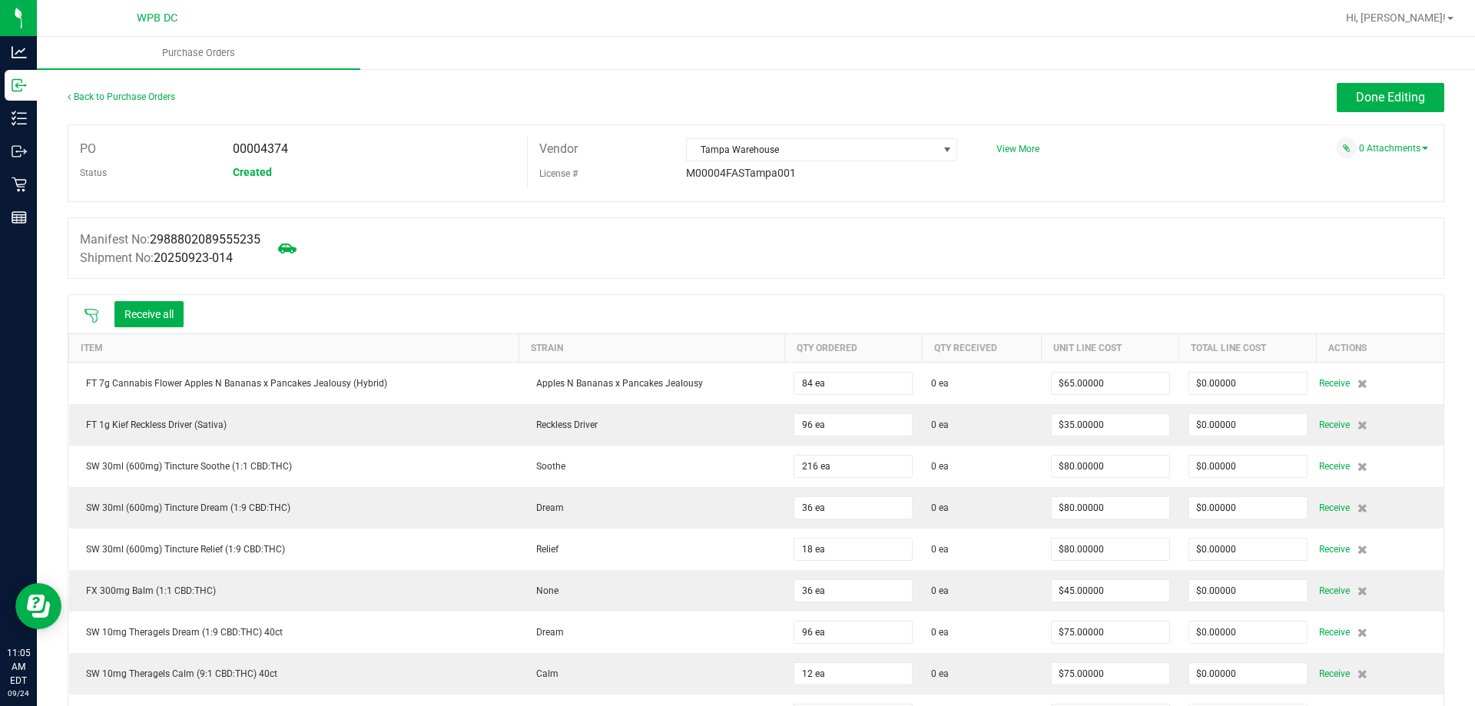
click at [89, 307] on div at bounding box center [91, 314] width 31 height 15
click at [91, 309] on icon at bounding box center [92, 316] width 14 height 14
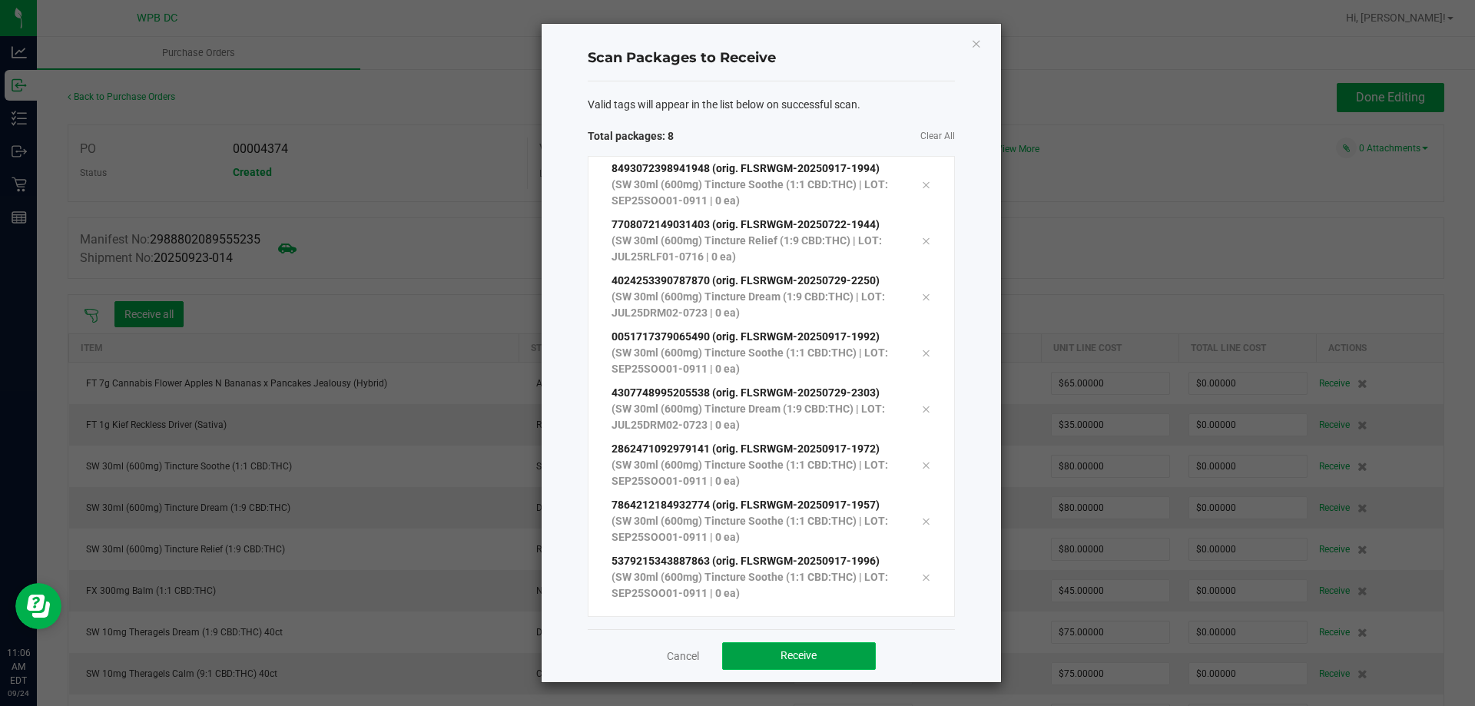
click at [782, 657] on span "Receive" at bounding box center [799, 655] width 36 height 12
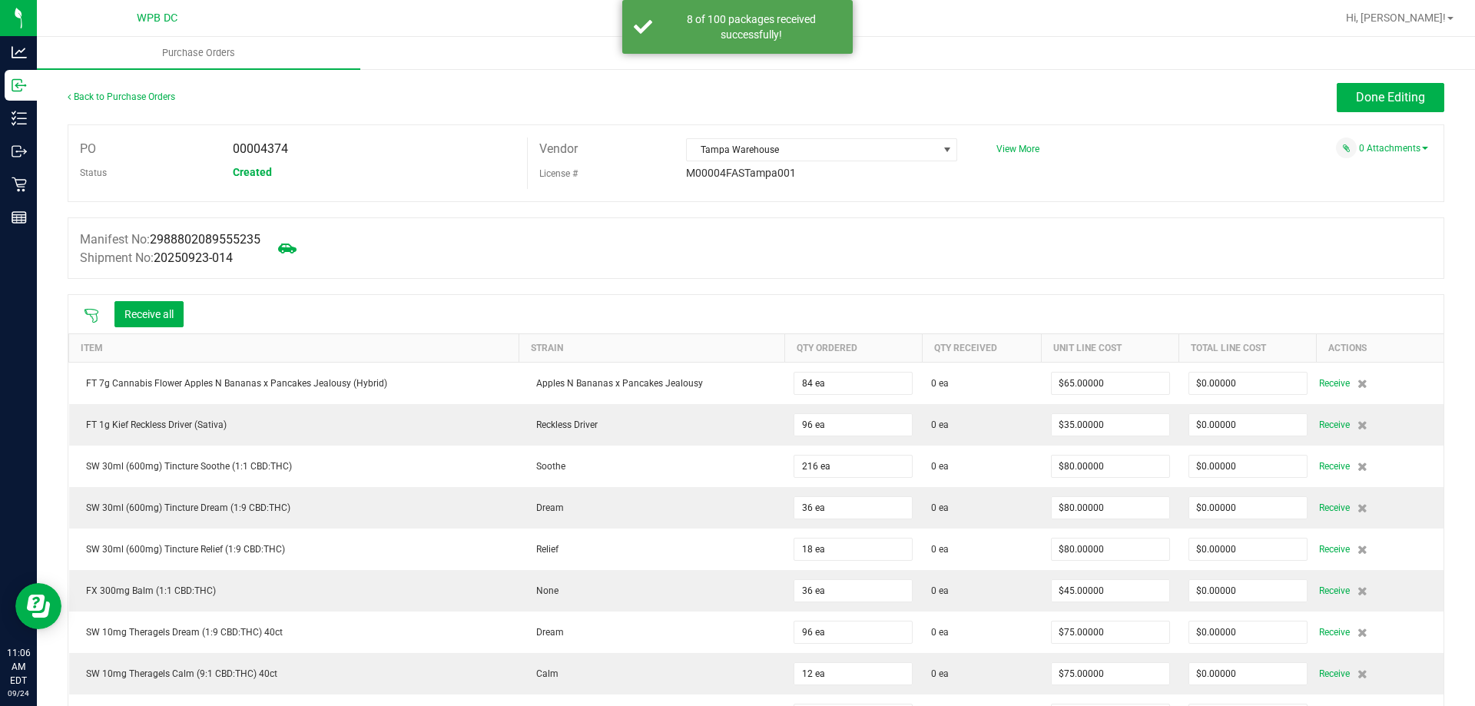
click at [176, 329] on div "Receive all" at bounding box center [133, 314] width 115 height 32
click at [161, 293] on div at bounding box center [756, 286] width 1377 height 15
click at [161, 307] on button "Receive all" at bounding box center [148, 314] width 69 height 26
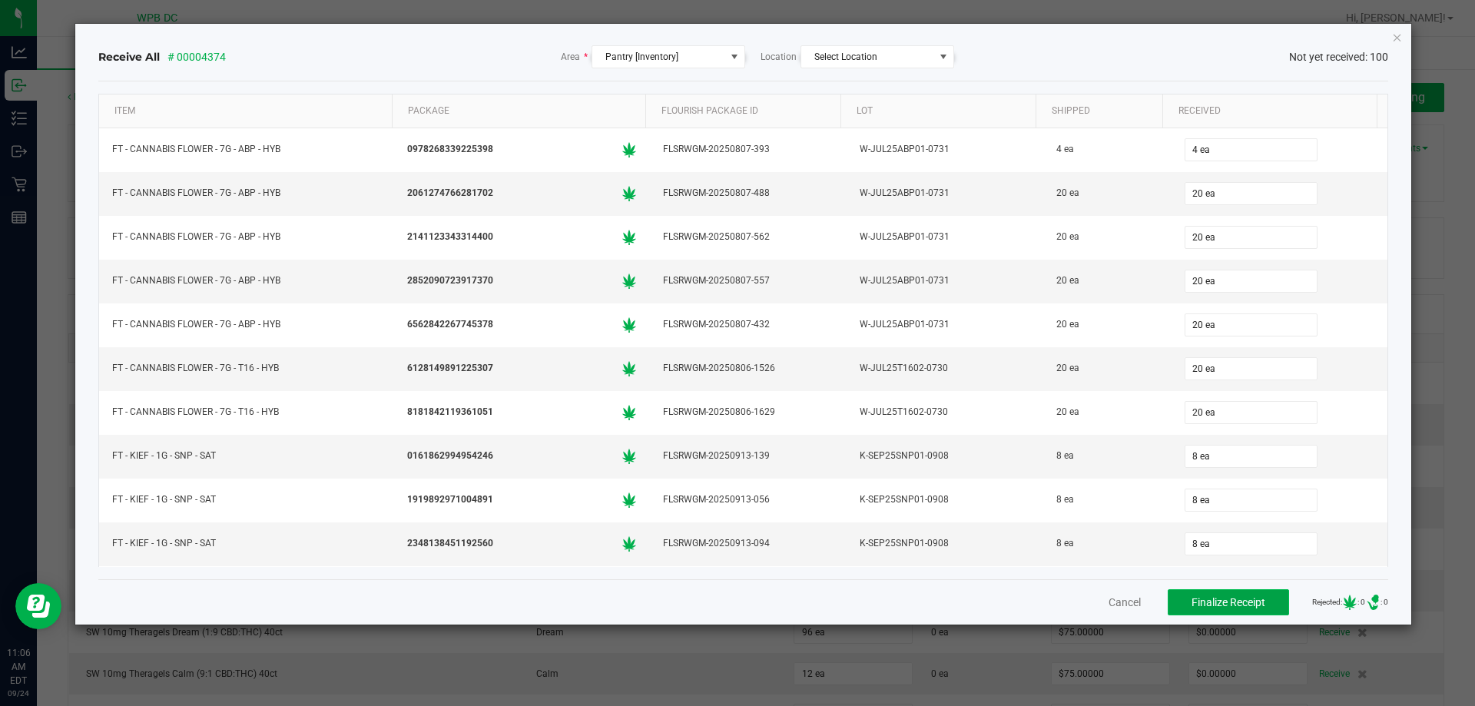
click at [1246, 607] on span "Finalize Receipt" at bounding box center [1229, 602] width 74 height 12
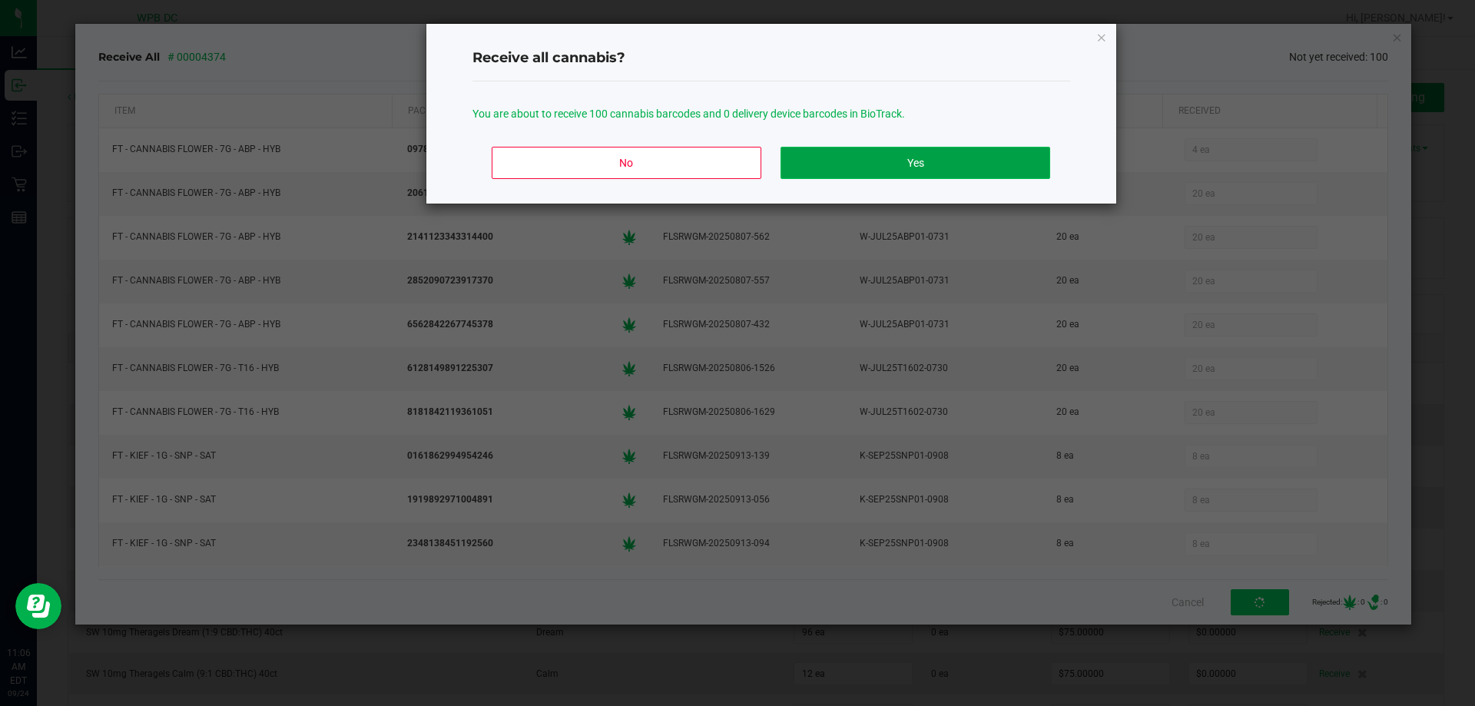
click at [994, 158] on button "Yes" at bounding box center [915, 163] width 269 height 32
